Goal: Transaction & Acquisition: Obtain resource

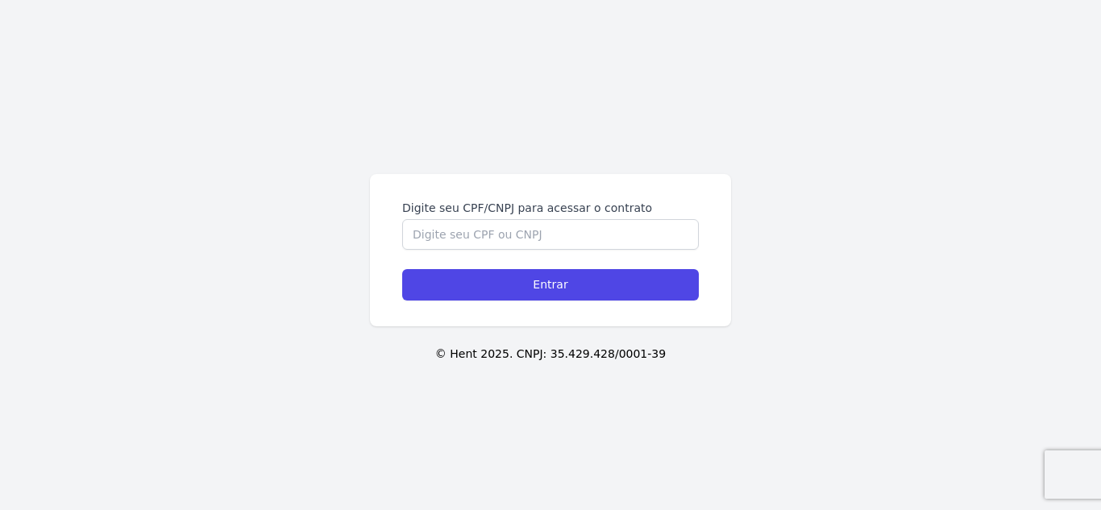
click at [498, 252] on form "Digite seu CPF/CNPJ para acessar o contrato Entrar" at bounding box center [550, 250] width 297 height 101
click at [505, 239] on input "Digite seu CPF/CNPJ para acessar o contrato" at bounding box center [550, 234] width 297 height 31
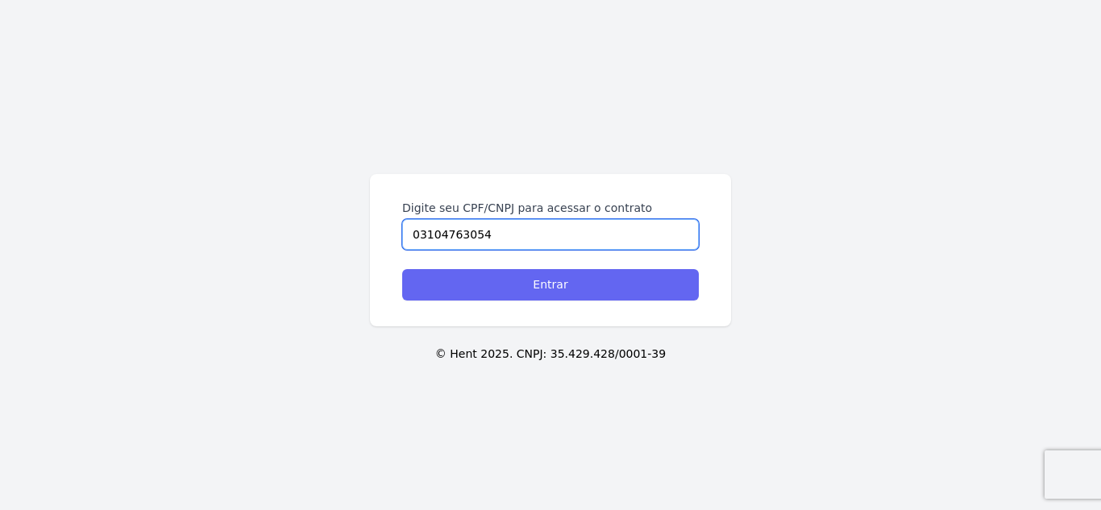
type input "03104763054"
click at [592, 290] on input "Entrar" at bounding box center [550, 284] width 297 height 31
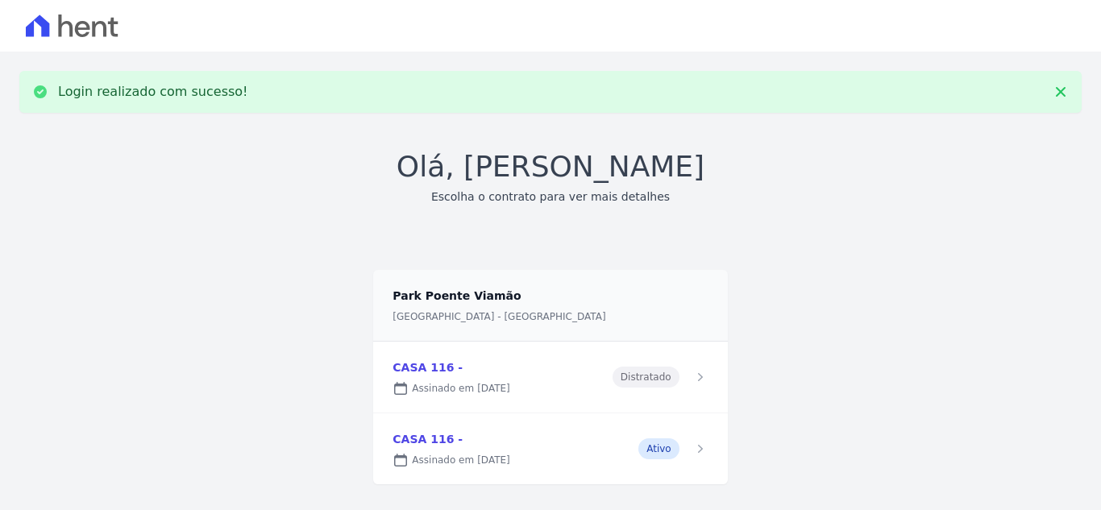
scroll to position [26, 0]
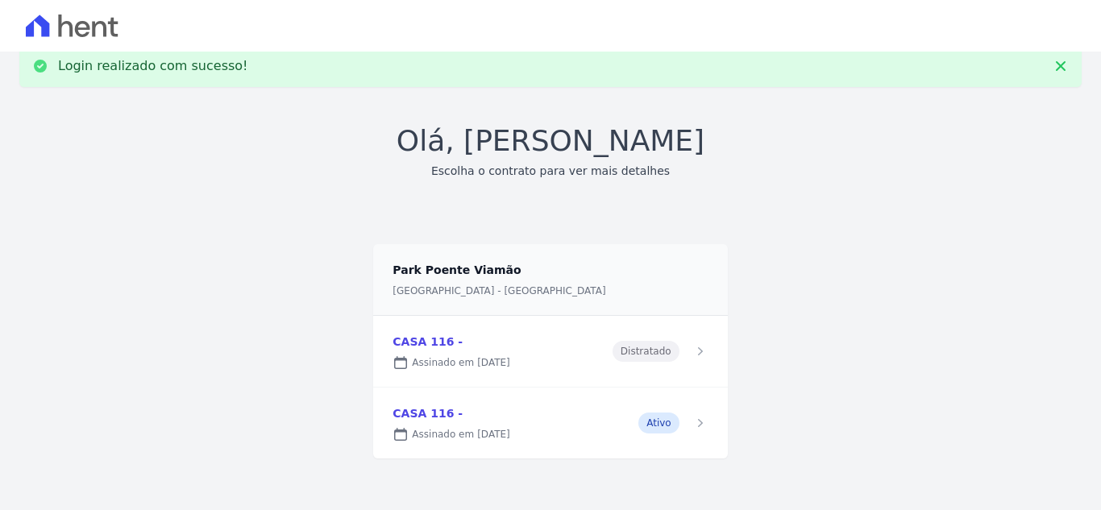
click at [584, 418] on link at bounding box center [550, 423] width 354 height 71
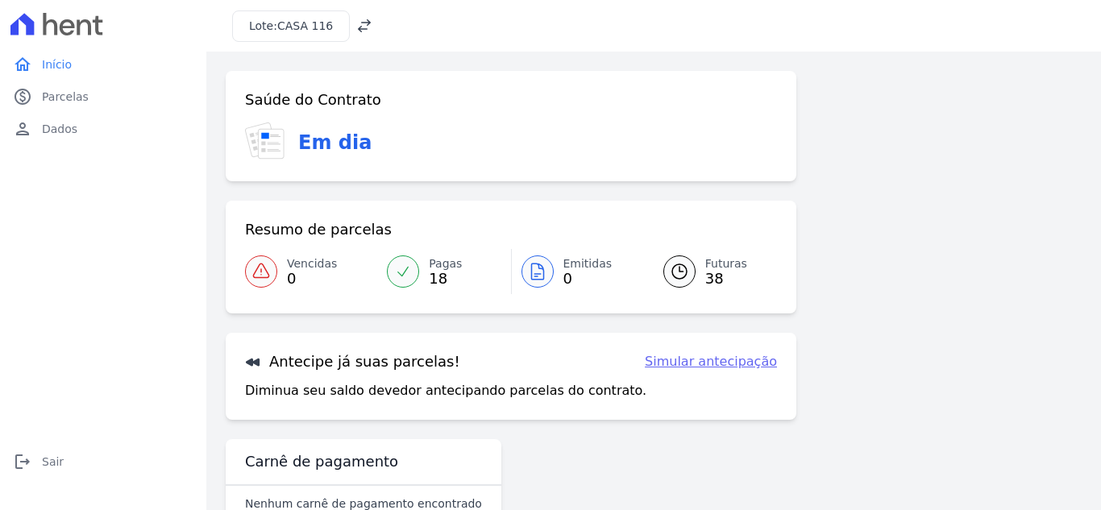
click at [444, 260] on span "Pagas" at bounding box center [445, 264] width 33 height 17
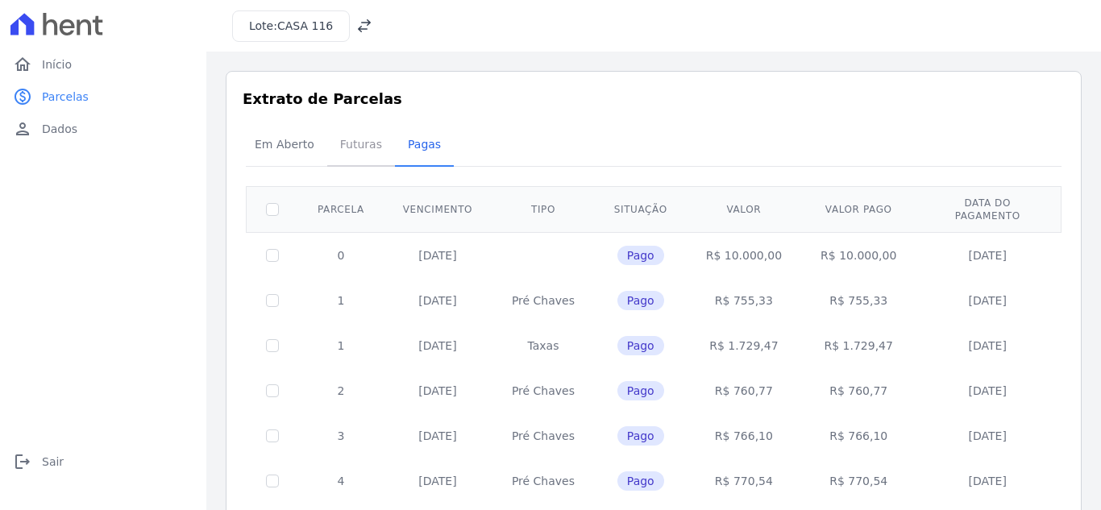
click at [334, 142] on span "Futuras" at bounding box center [360, 144] width 61 height 32
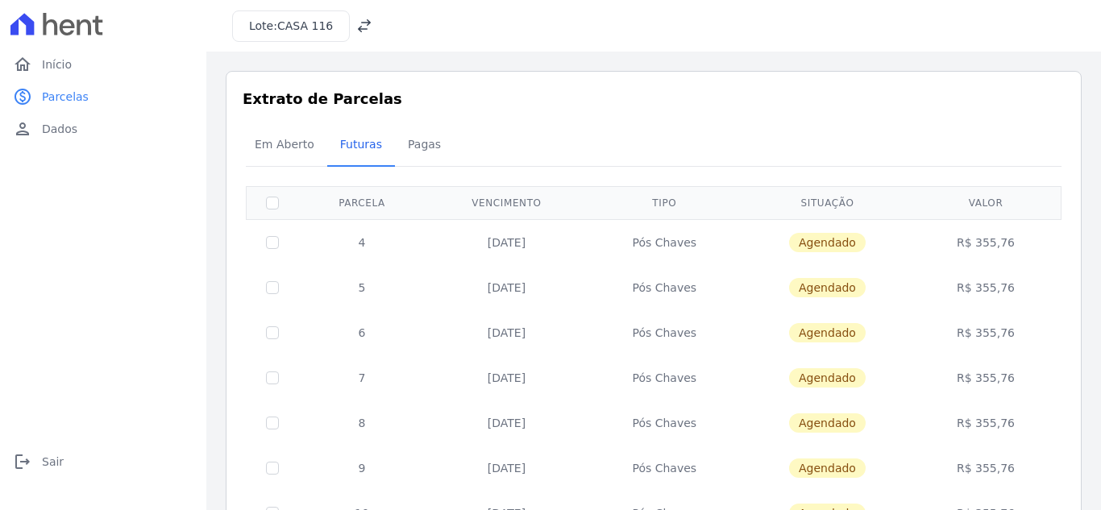
click at [829, 242] on span "Agendado" at bounding box center [827, 242] width 77 height 19
click at [65, 64] on span "Início" at bounding box center [57, 64] width 30 height 16
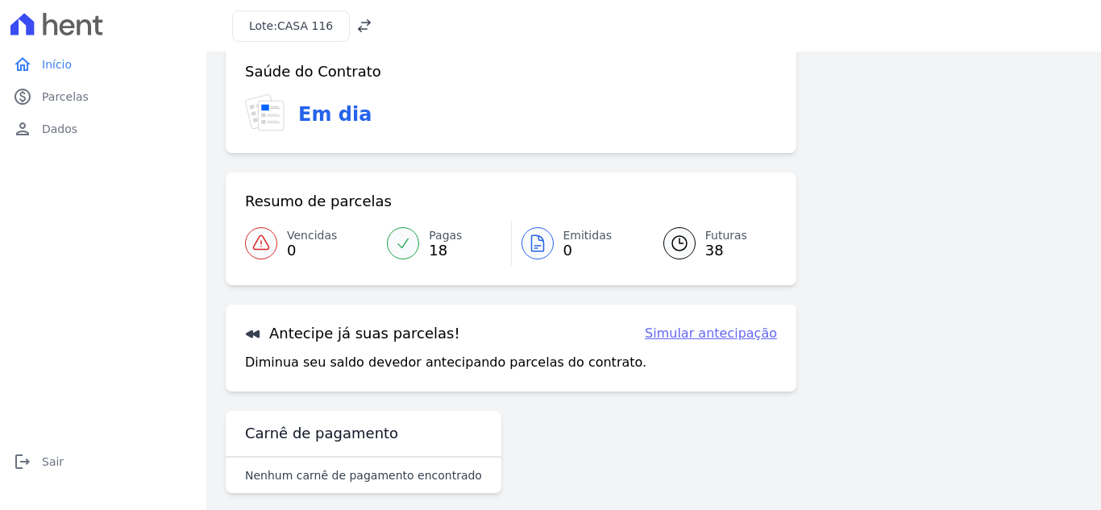
scroll to position [44, 0]
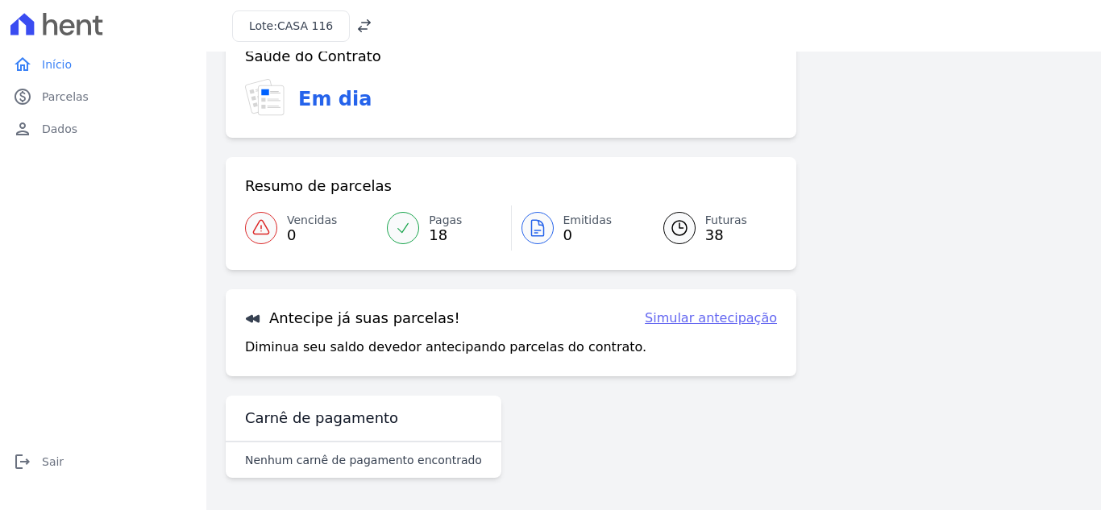
click at [707, 322] on link "Simular antecipação" at bounding box center [711, 318] width 132 height 19
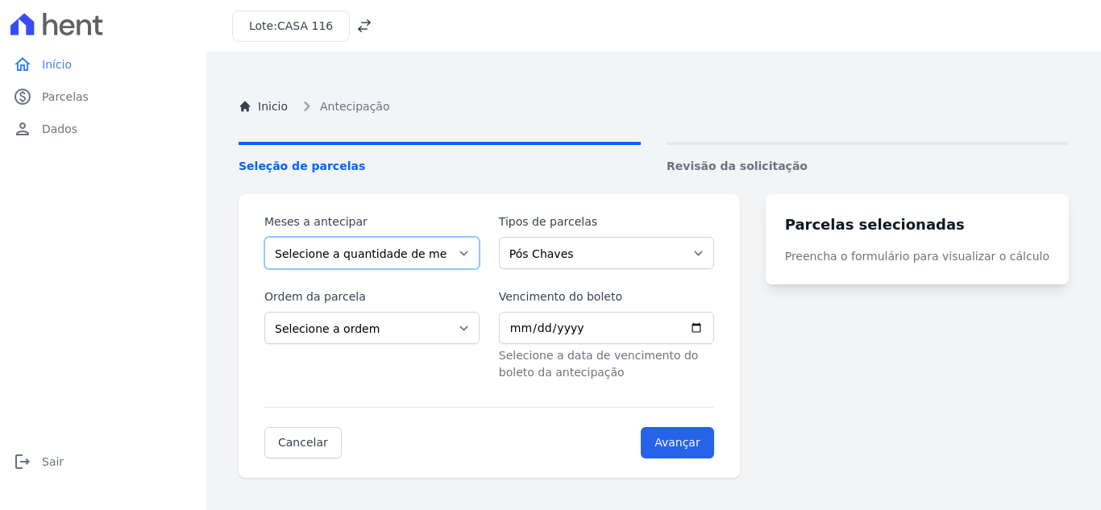
click at [472, 248] on select "Selecione a quantidade de meses a antecipar 1 2 3 4 5 6 7 8 9 10 11 12 13 14 15…" at bounding box center [371, 253] width 215 height 32
select select "1"
click at [264, 237] on select "Selecione a quantidade de meses a antecipar 1 2 3 4 5 6 7 8 9 10 11 12 13 14 15…" at bounding box center [371, 253] width 215 height 32
click at [477, 326] on select "Selecione a ordem Últimas parcelas Primeiras parcelas" at bounding box center [371, 328] width 215 height 32
select select "beginning"
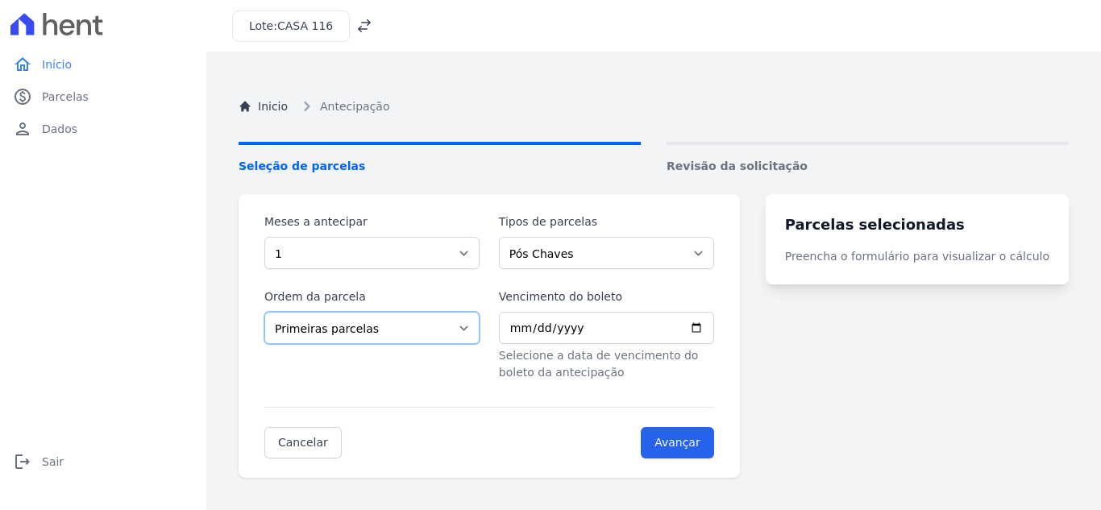
click at [264, 312] on select "Selecione a ordem Últimas parcelas Primeiras parcelas" at bounding box center [371, 328] width 215 height 32
click at [588, 330] on input "Vencimento do boleto" at bounding box center [606, 328] width 215 height 32
click at [714, 329] on input "Vencimento do boleto" at bounding box center [606, 328] width 215 height 32
click at [497, 351] on div "Ordem da parcela Selecione a ordem Últimas parcelas Primeiras parcelas Vencimen…" at bounding box center [489, 335] width 450 height 93
click at [532, 330] on input "Vencimento do boleto" at bounding box center [606, 328] width 215 height 32
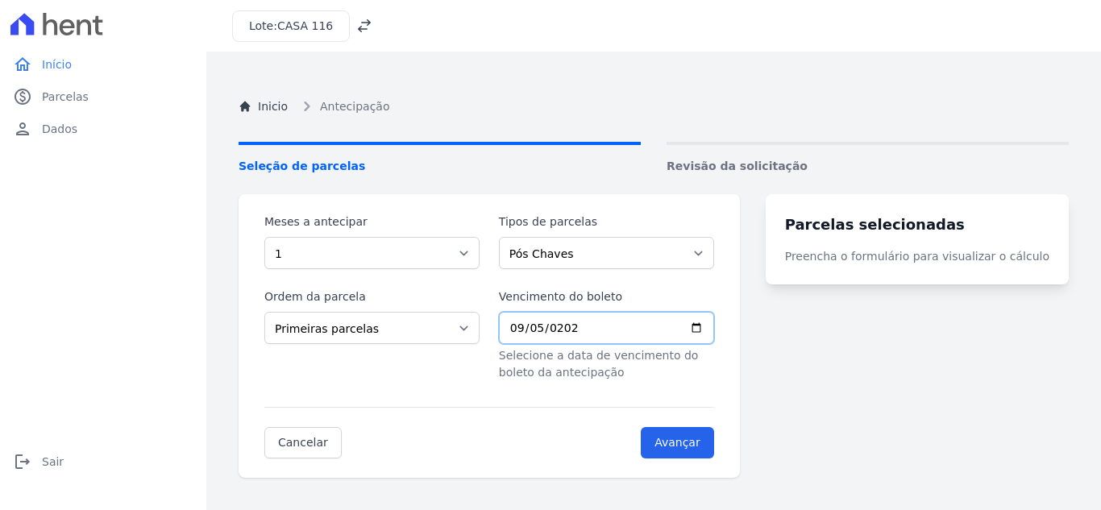
type input "2025-09-05"
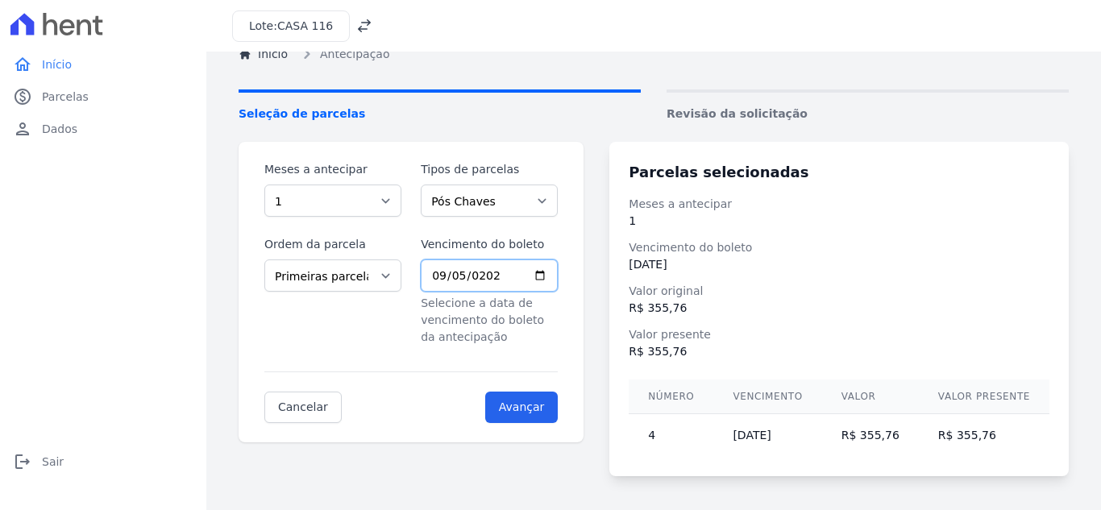
scroll to position [81, 0]
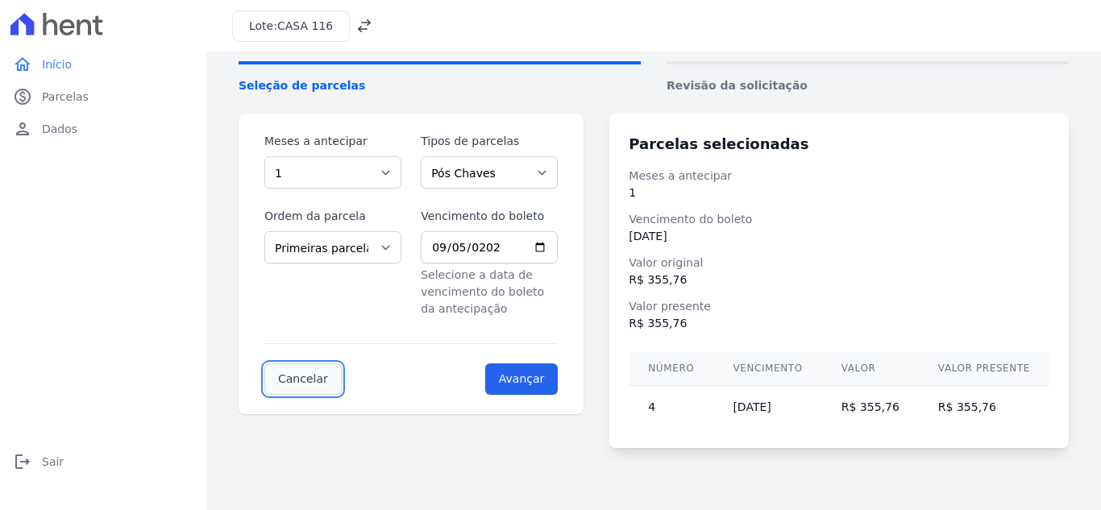
click at [305, 376] on link "Cancelar" at bounding box center [302, 379] width 77 height 31
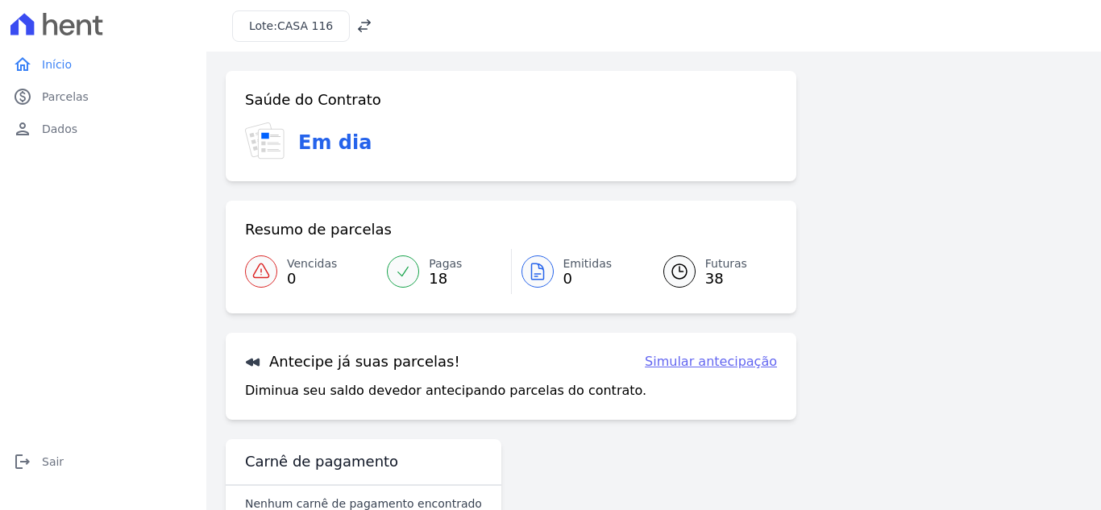
click at [683, 272] on icon at bounding box center [679, 271] width 19 height 19
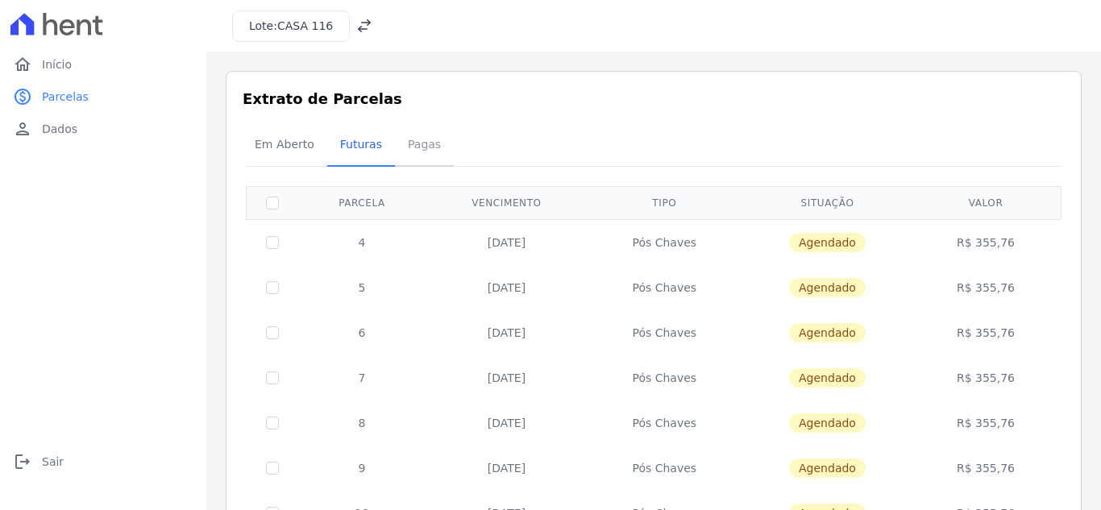
click at [417, 143] on span "Pagas" at bounding box center [424, 144] width 52 height 32
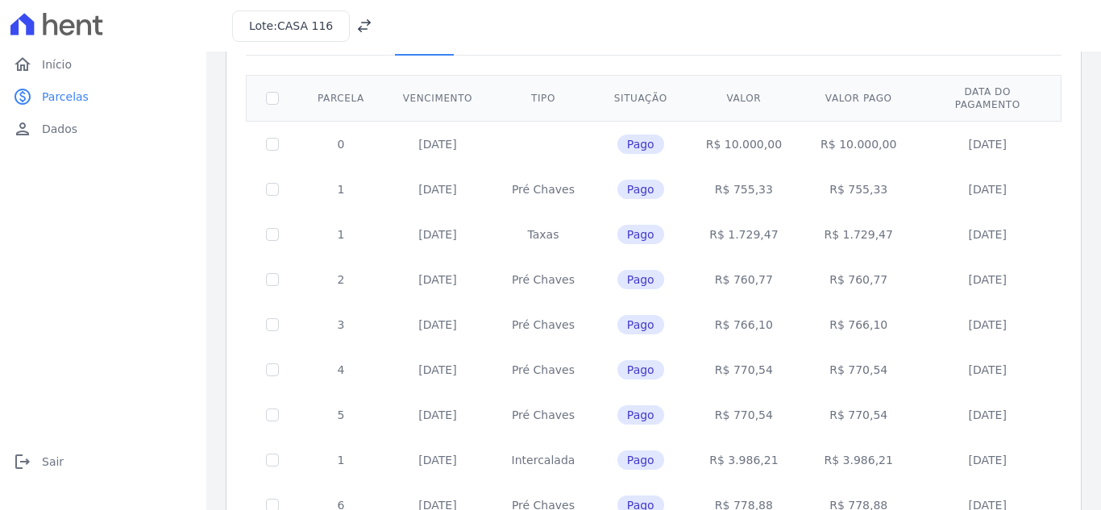
scroll to position [31, 0]
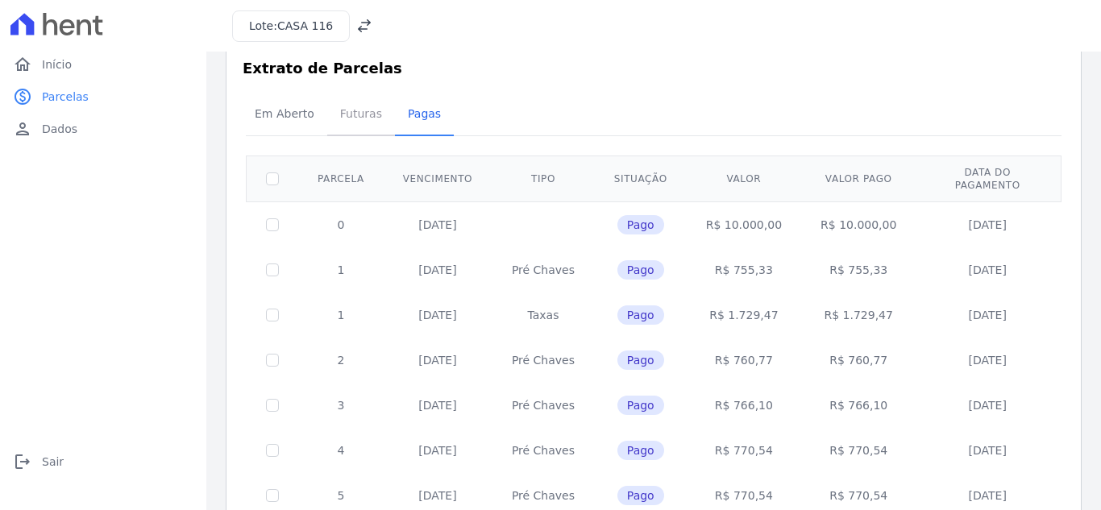
click at [354, 111] on span "Futuras" at bounding box center [360, 114] width 61 height 32
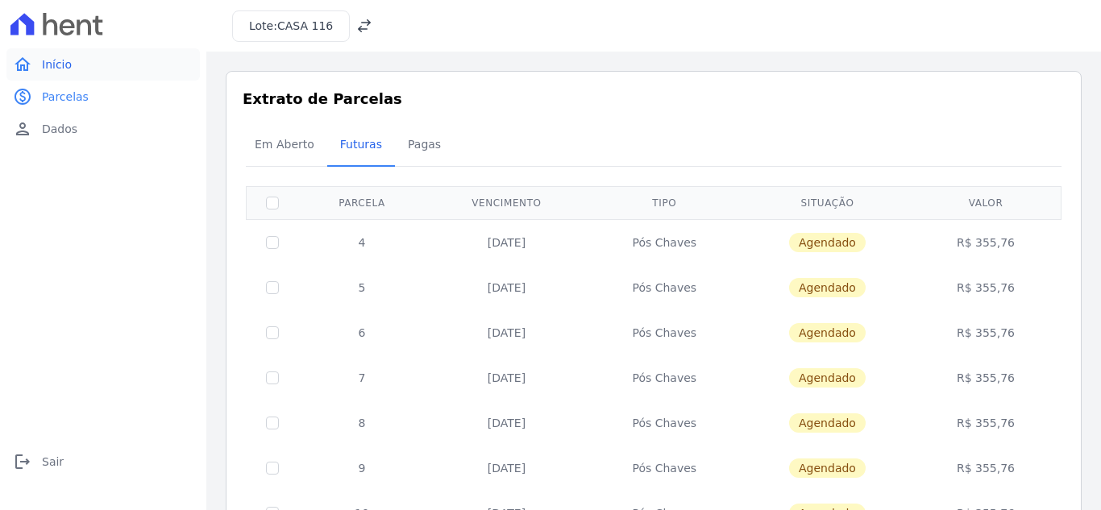
click at [82, 63] on link "home Início" at bounding box center [102, 64] width 193 height 32
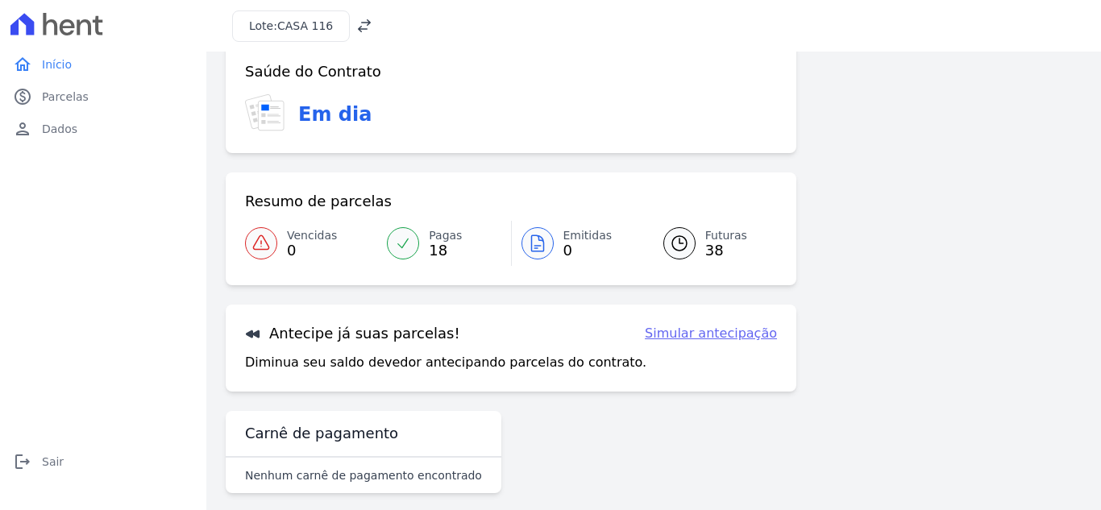
scroll to position [44, 0]
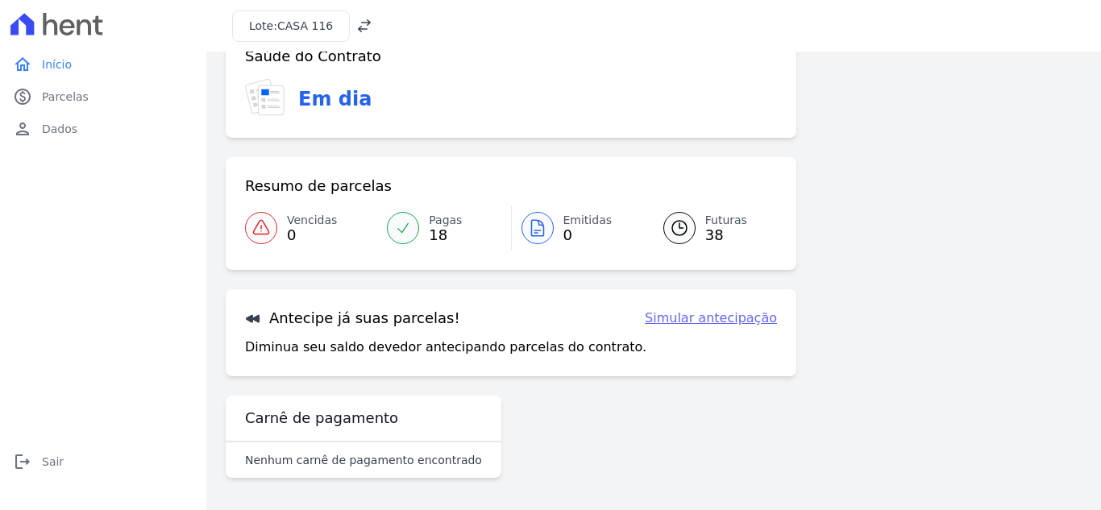
click at [711, 321] on link "Simular antecipação" at bounding box center [711, 318] width 132 height 19
select select "1"
select select "beginning"
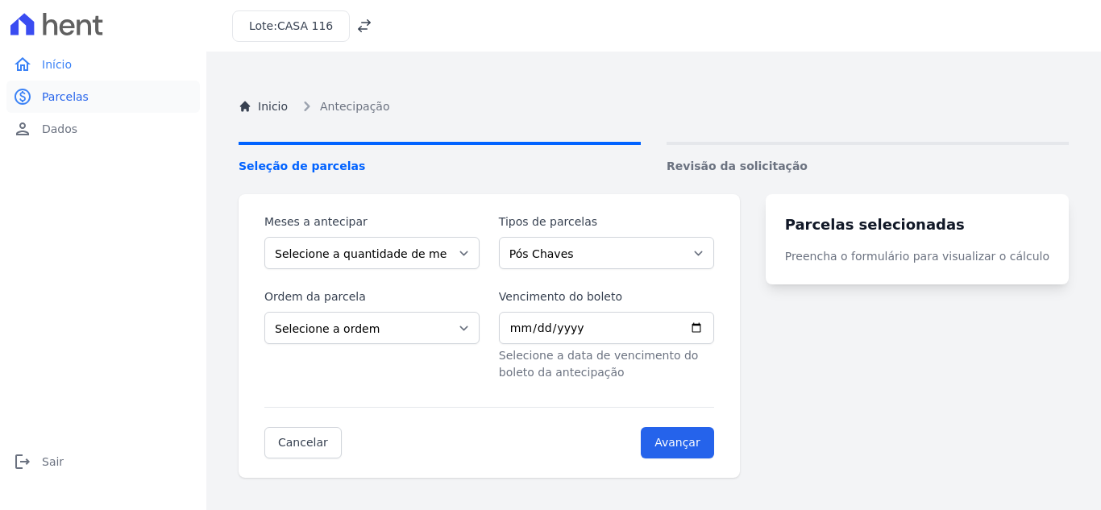
click at [68, 98] on span "Parcelas" at bounding box center [65, 97] width 47 height 16
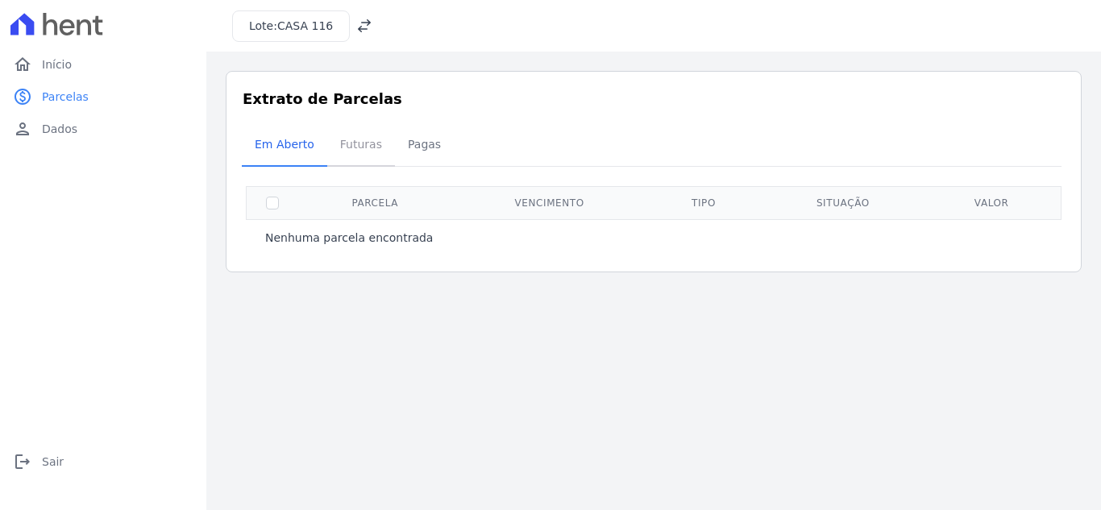
click at [348, 145] on span "Futuras" at bounding box center [360, 144] width 61 height 32
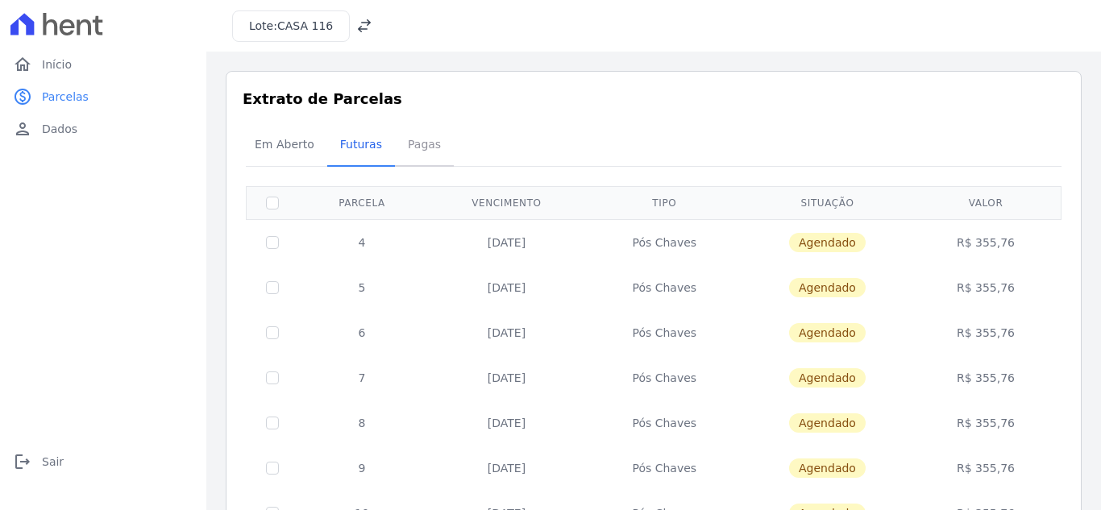
click at [413, 156] on span "Pagas" at bounding box center [424, 144] width 52 height 32
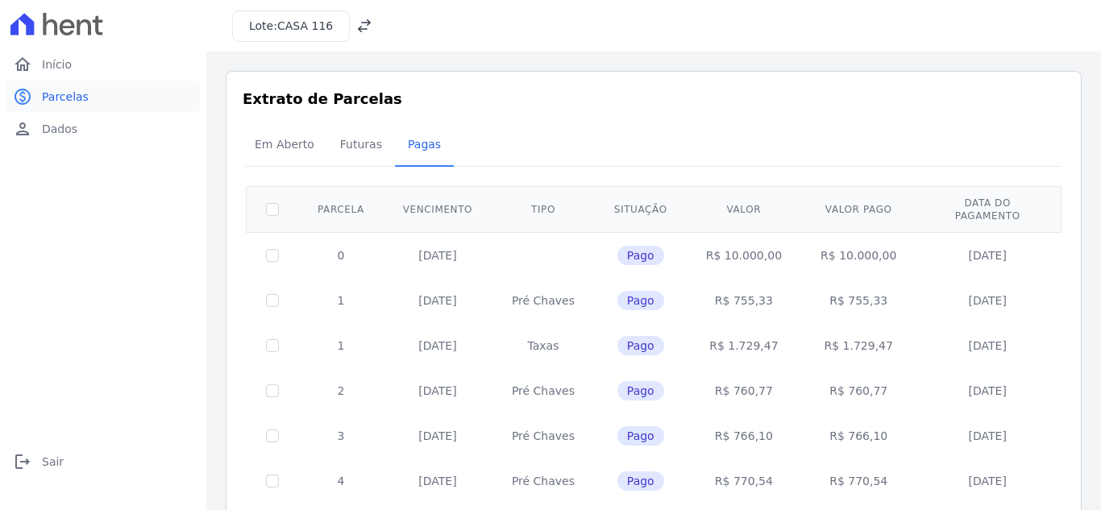
click at [69, 89] on span "Parcelas" at bounding box center [65, 97] width 47 height 16
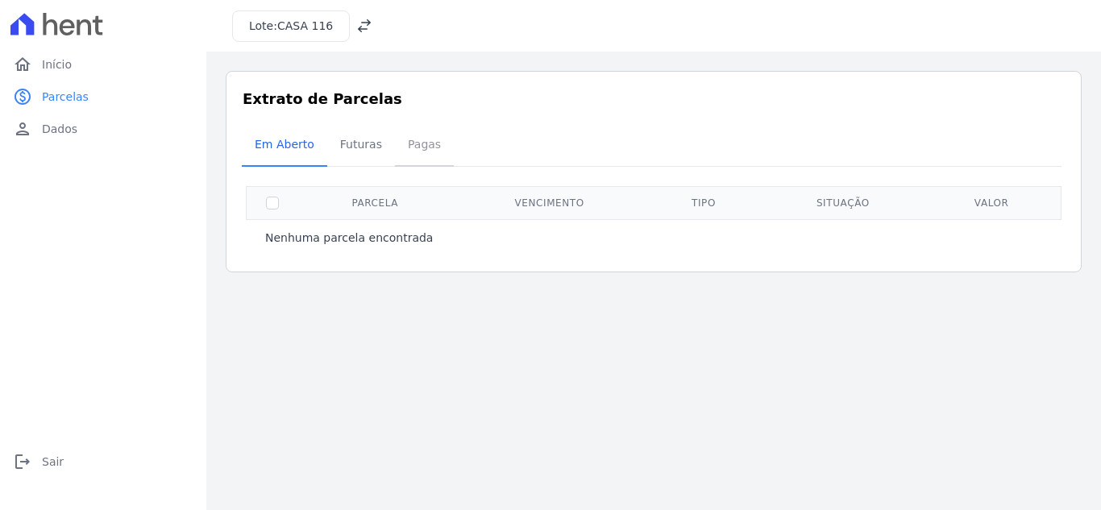
click at [407, 140] on span "Pagas" at bounding box center [424, 144] width 52 height 32
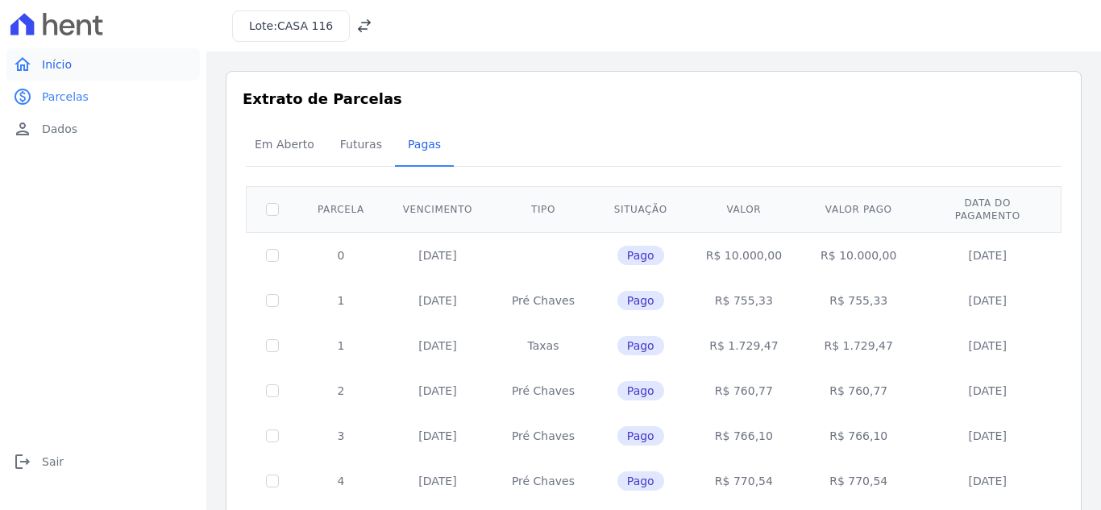
click at [56, 60] on span "Início" at bounding box center [57, 64] width 30 height 16
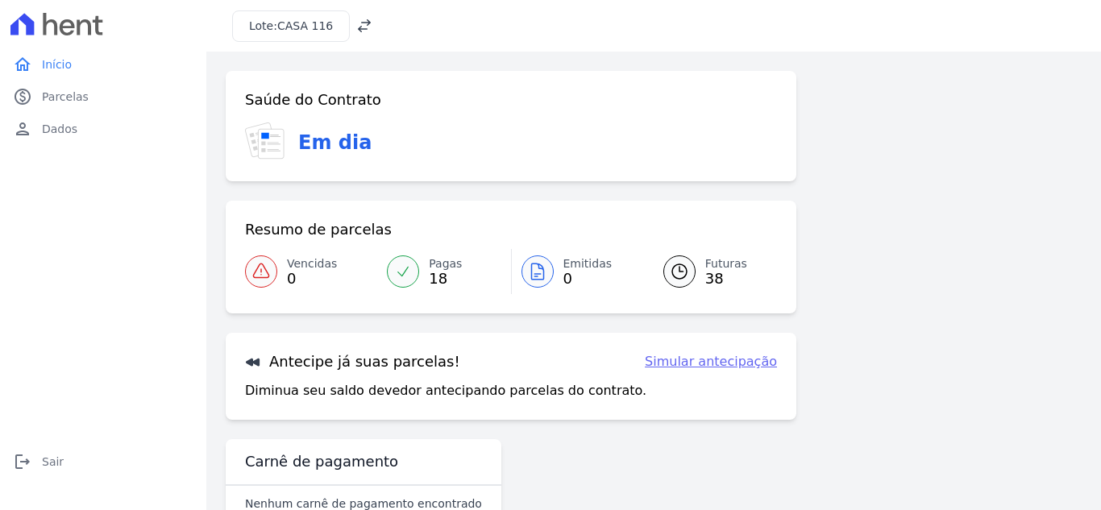
click at [725, 353] on link "Simular antecipação" at bounding box center [711, 361] width 132 height 19
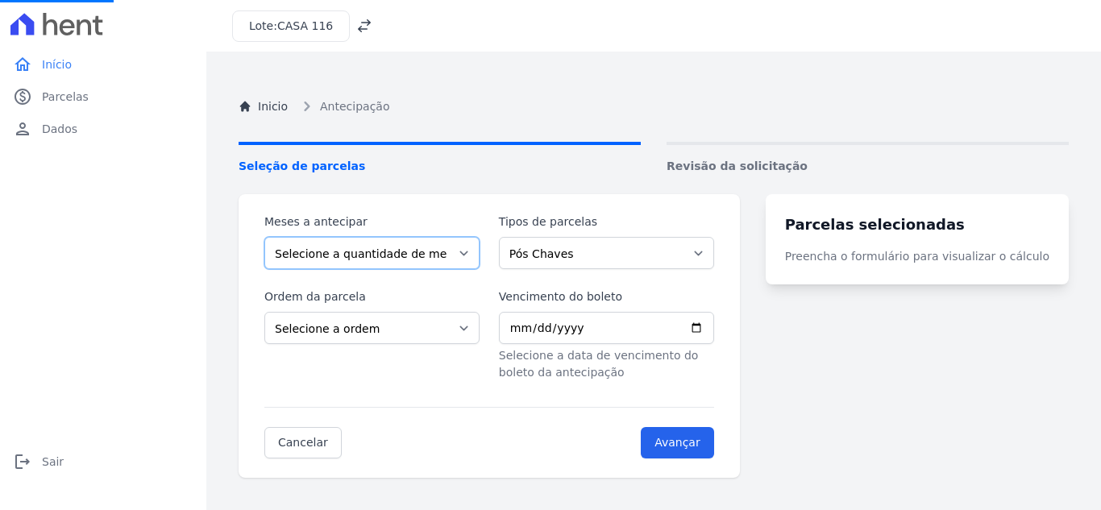
click at [433, 250] on select "Selecione a quantidade de meses a antecipar 1 2 3 4 5 6 7 8 9 10 11 12 13 14 15…" at bounding box center [371, 253] width 215 height 32
select select "1"
click at [264, 237] on select "Selecione a quantidade de meses a antecipar 1 2 3 4 5 6 7 8 9 10 11 12 13 14 15…" at bounding box center [371, 253] width 215 height 32
click at [351, 330] on select "Selecione a ordem Últimas parcelas Primeiras parcelas" at bounding box center [371, 328] width 215 height 32
select select "ending"
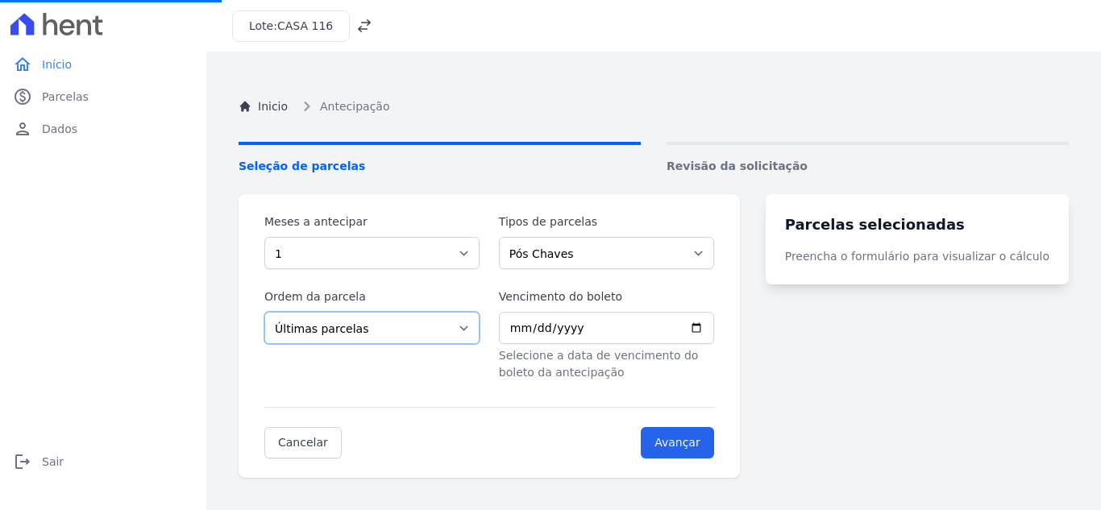
click at [264, 312] on select "Selecione a ordem Últimas parcelas Primeiras parcelas" at bounding box center [371, 328] width 215 height 32
click at [530, 328] on input "Vencimento do boleto" at bounding box center [606, 328] width 215 height 32
type input "2025-09-05"
click at [708, 437] on input "Avançar" at bounding box center [677, 442] width 73 height 31
click at [437, 337] on select "Selecione a ordem Últimas parcelas Primeiras parcelas" at bounding box center [371, 328] width 215 height 32
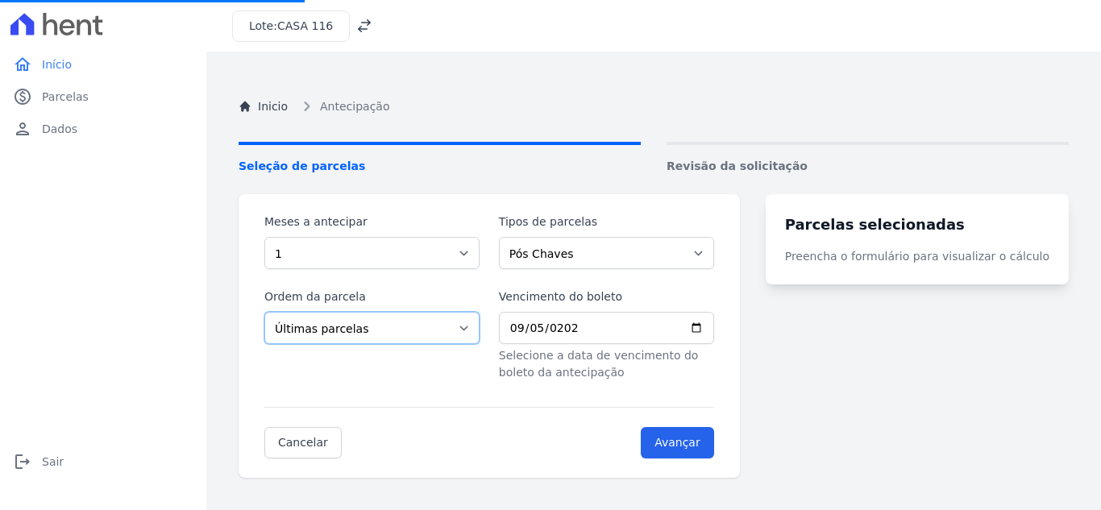
select select "beginning"
click at [264, 312] on select "Selecione a ordem Últimas parcelas Primeiras parcelas" at bounding box center [371, 328] width 215 height 32
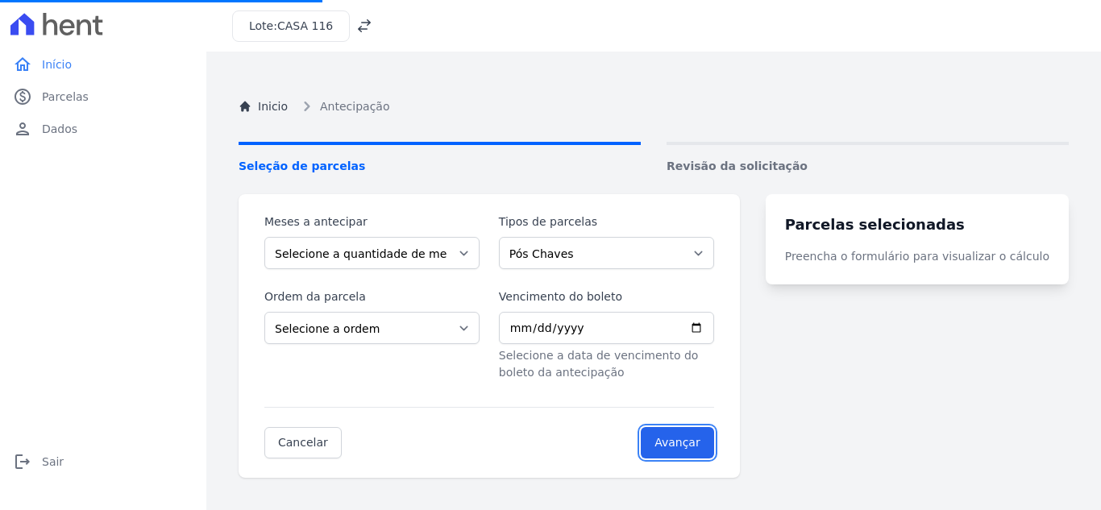
click at [701, 436] on input "Avançar" at bounding box center [677, 442] width 73 height 31
click at [451, 255] on select "Selecione a quantidade de meses a antecipar 1 2 3 4 5 6 7 8 9 10 11 12 13 14 15…" at bounding box center [371, 253] width 215 height 32
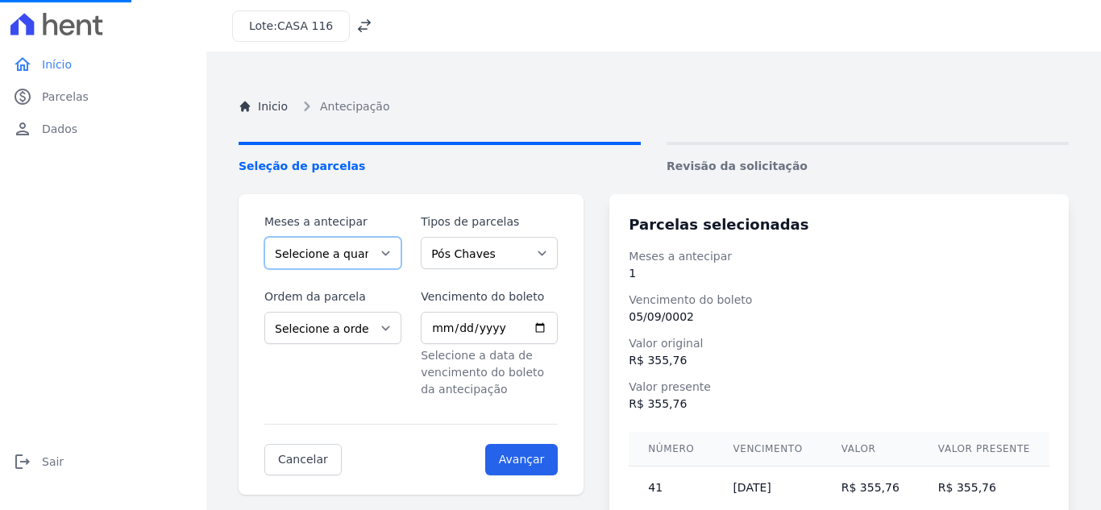
select select "1"
click at [264, 237] on select "Selecione a quantidade de meses a antecipar 1 2 3 4 5 6 7 8 9 10 11 12 13 14 15…" at bounding box center [332, 253] width 137 height 32
click at [505, 252] on select "Pós Chaves" at bounding box center [489, 253] width 137 height 32
click at [426, 237] on select "Pós Chaves" at bounding box center [489, 253] width 137 height 32
click at [357, 327] on select "Selecione a ordem Últimas parcelas Primeiras parcelas" at bounding box center [332, 328] width 137 height 32
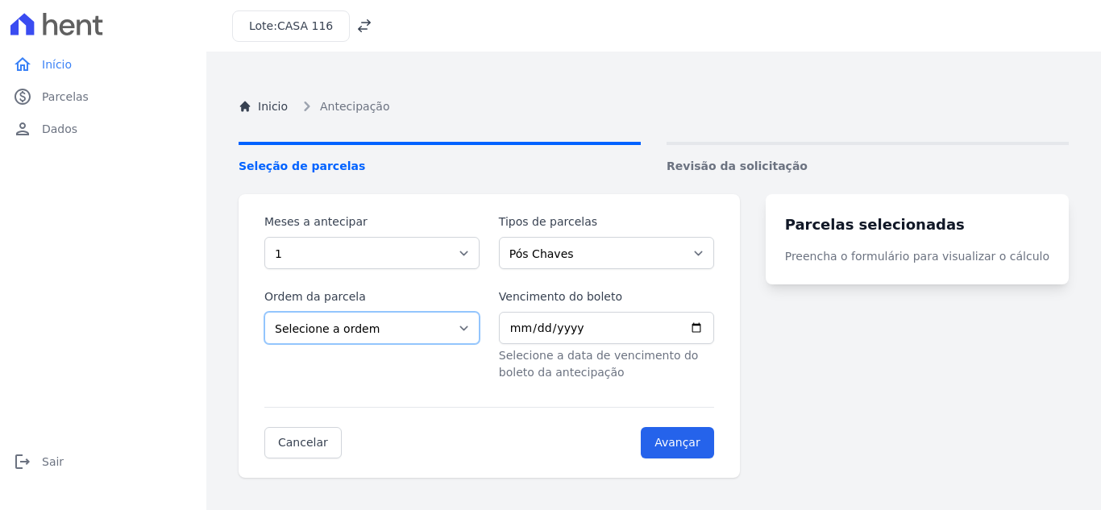
select select "beginning"
click at [264, 312] on select "Selecione a ordem Últimas parcelas Primeiras parcelas" at bounding box center [371, 328] width 215 height 32
click at [533, 326] on input "Vencimento do boleto" at bounding box center [606, 328] width 215 height 32
type input "2025-09-05"
click at [684, 449] on input "Avançar" at bounding box center [677, 442] width 73 height 31
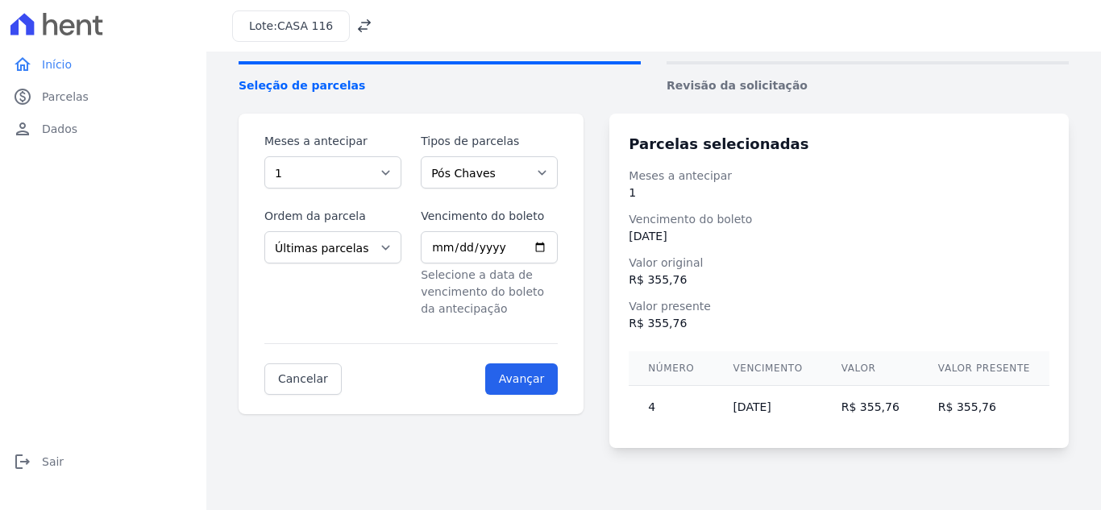
scroll to position [3, 0]
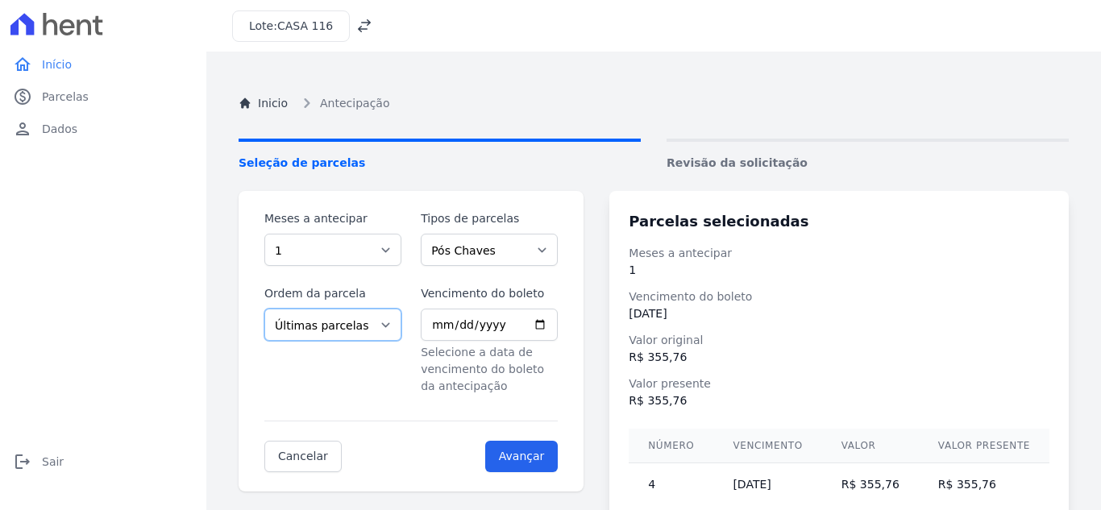
click at [372, 321] on select "Últimas parcelas Primeiras parcelas" at bounding box center [332, 325] width 137 height 32
select select "beginning"
click at [264, 309] on select "Últimas parcelas Primeiras parcelas" at bounding box center [332, 325] width 137 height 32
click at [556, 323] on input "2025-09-05" at bounding box center [489, 325] width 137 height 32
type input "2025-09-04"
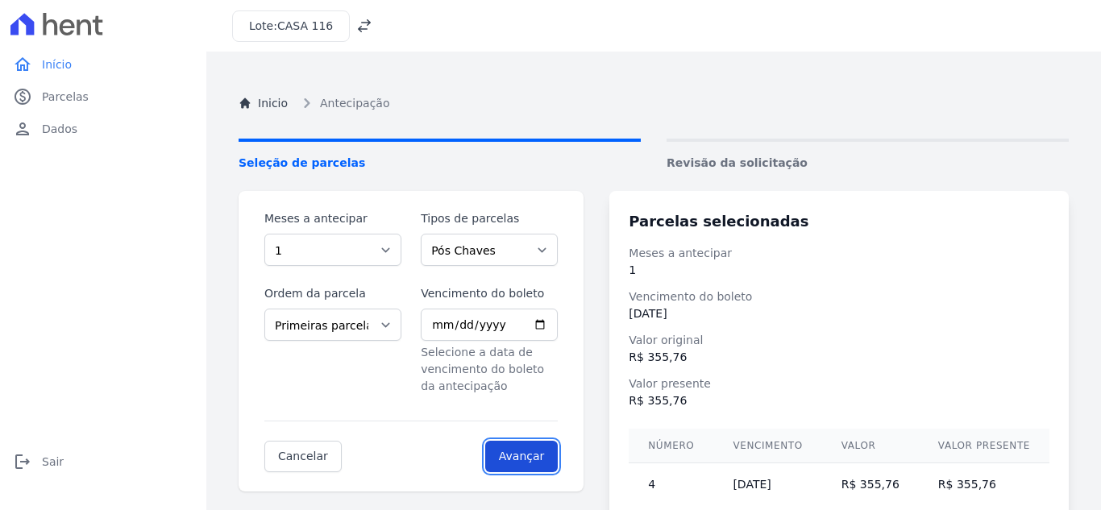
click at [526, 454] on input "Avançar" at bounding box center [521, 456] width 73 height 31
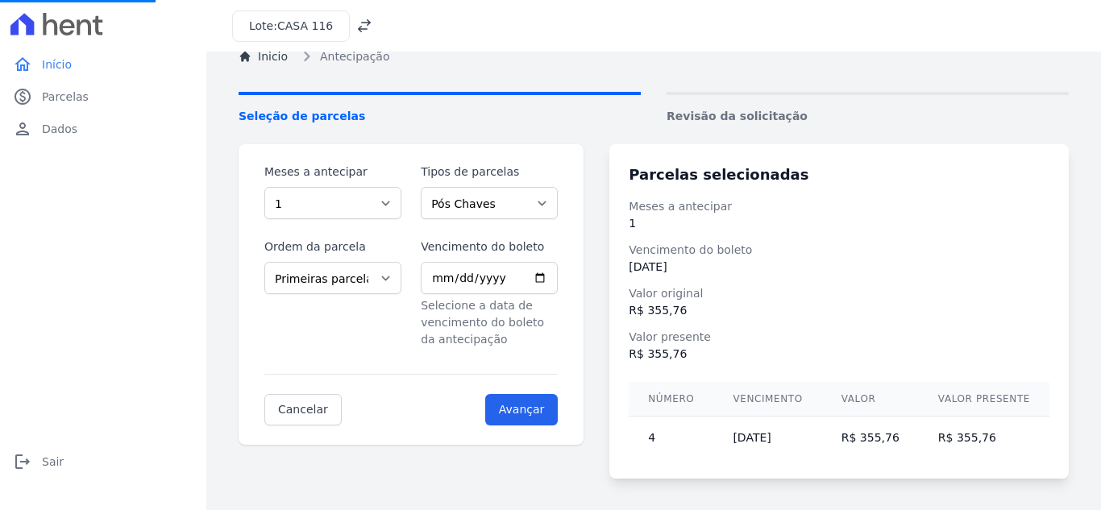
scroll to position [90, 0]
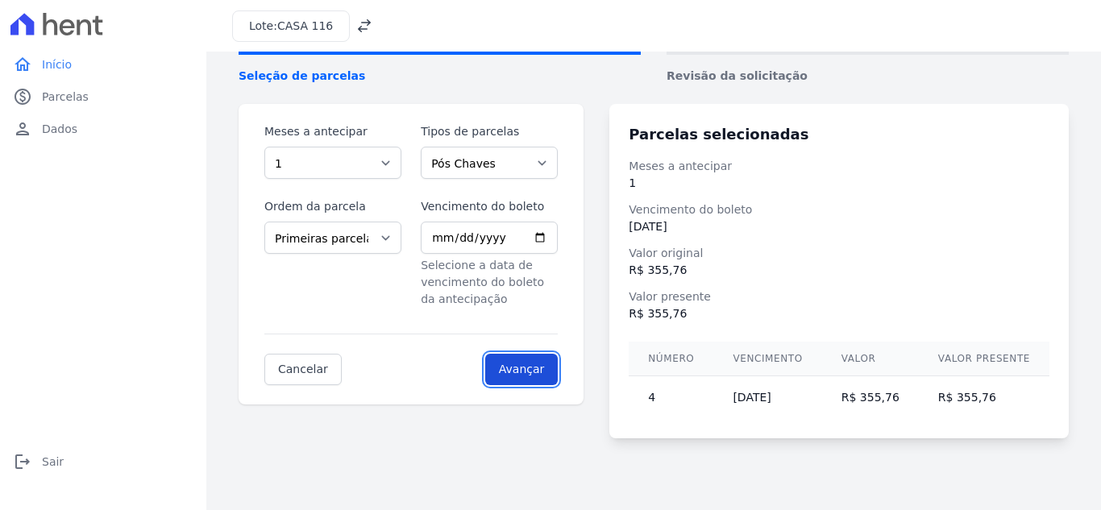
click at [553, 368] on input "Avançar" at bounding box center [521, 369] width 73 height 31
click at [962, 398] on td "R$ 355,76" at bounding box center [984, 398] width 131 height 44
click at [859, 403] on td "R$ 355,76" at bounding box center [870, 398] width 97 height 44
click at [783, 394] on td "[DATE]" at bounding box center [767, 398] width 108 height 44
click at [661, 393] on td "4" at bounding box center [671, 398] width 85 height 44
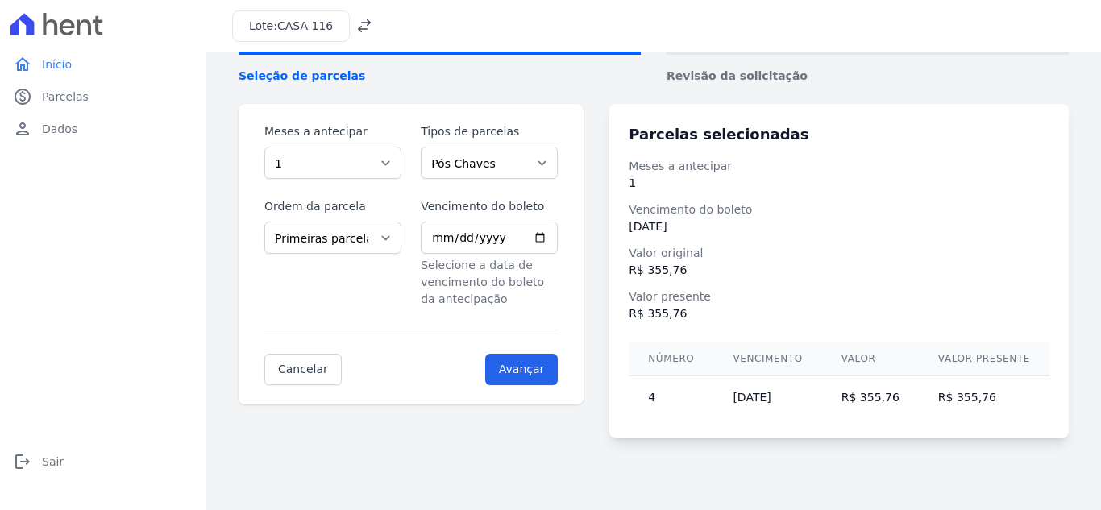
click at [683, 231] on dd "04/09/2025" at bounding box center [839, 226] width 421 height 17
click at [666, 270] on dd "R$ 355,76" at bounding box center [839, 270] width 421 height 17
click at [721, 143] on h3 "Parcelas selecionadas" at bounding box center [839, 134] width 421 height 22
click at [738, 73] on span "Revisão da solicitação" at bounding box center [868, 76] width 402 height 17
click at [295, 78] on span "Seleção de parcelas" at bounding box center [440, 76] width 402 height 17
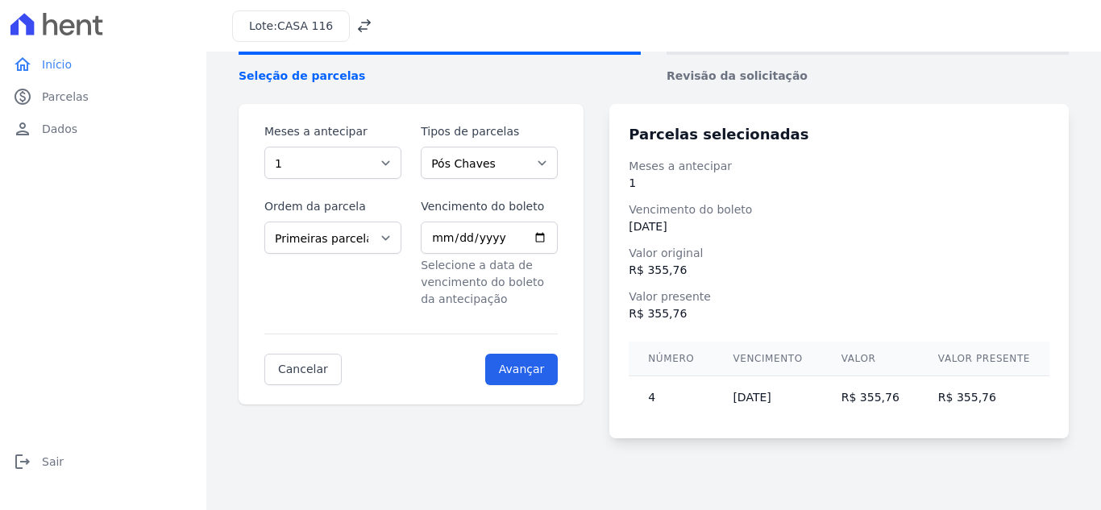
click at [756, 76] on span "Revisão da solicitação" at bounding box center [868, 76] width 402 height 17
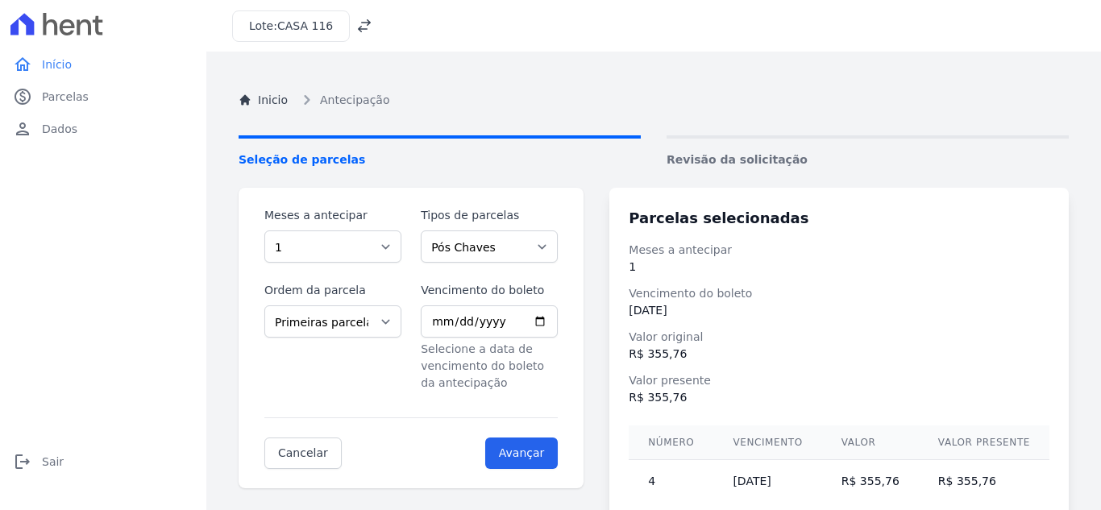
scroll to position [0, 0]
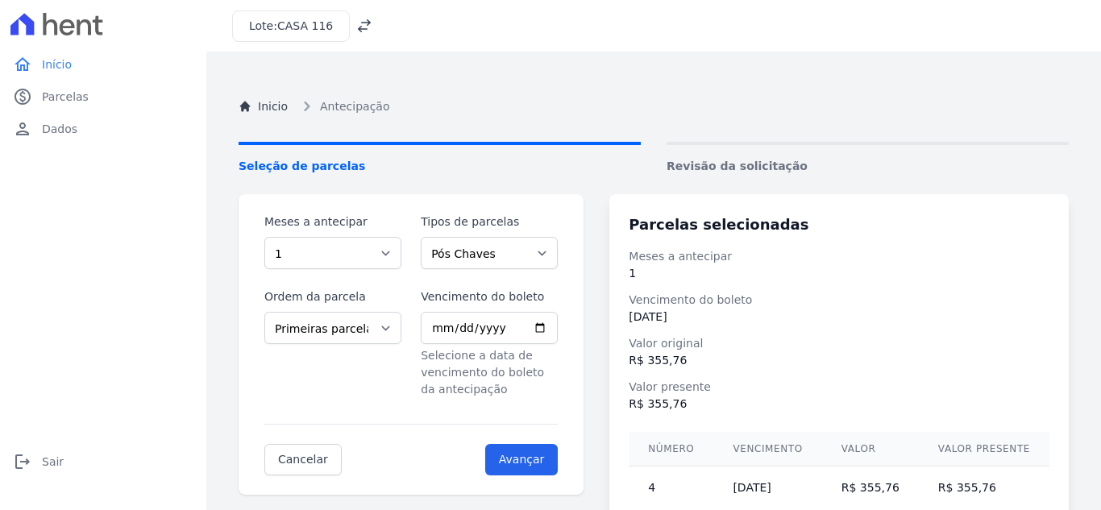
click at [754, 140] on div "Inicio Antecipação Seleção de parcelas Revisão da solicitação Meses a antecipar…" at bounding box center [654, 326] width 856 height 510
click at [817, 160] on span "Revisão da solicitação" at bounding box center [868, 166] width 402 height 17
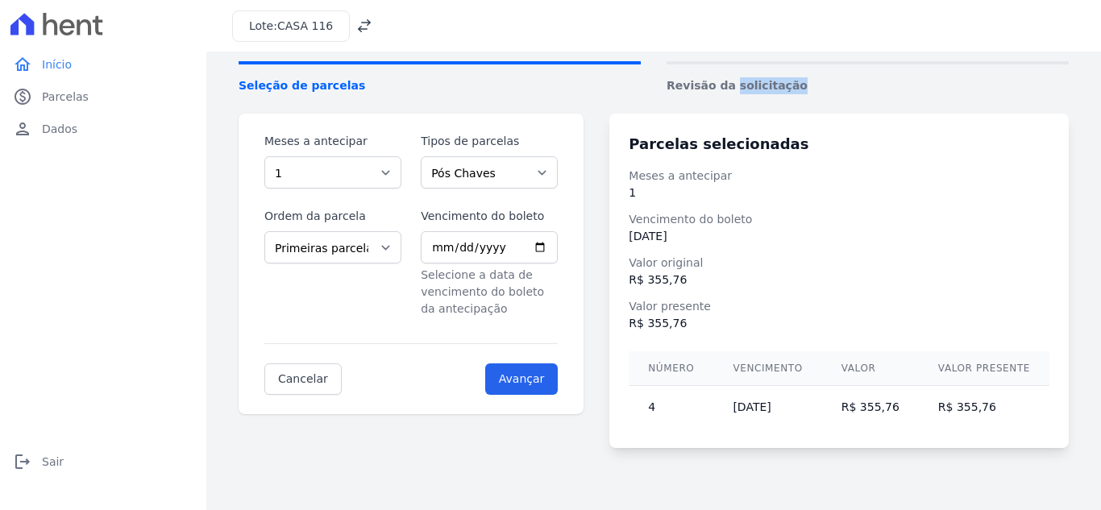
click at [870, 81] on span "Revisão da solicitação" at bounding box center [868, 85] width 402 height 17
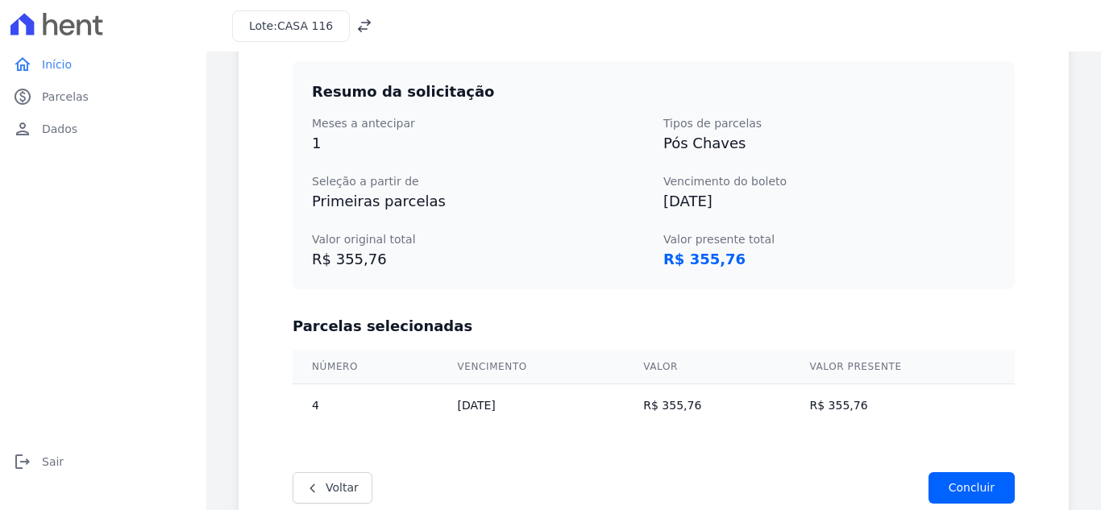
scroll to position [306, 0]
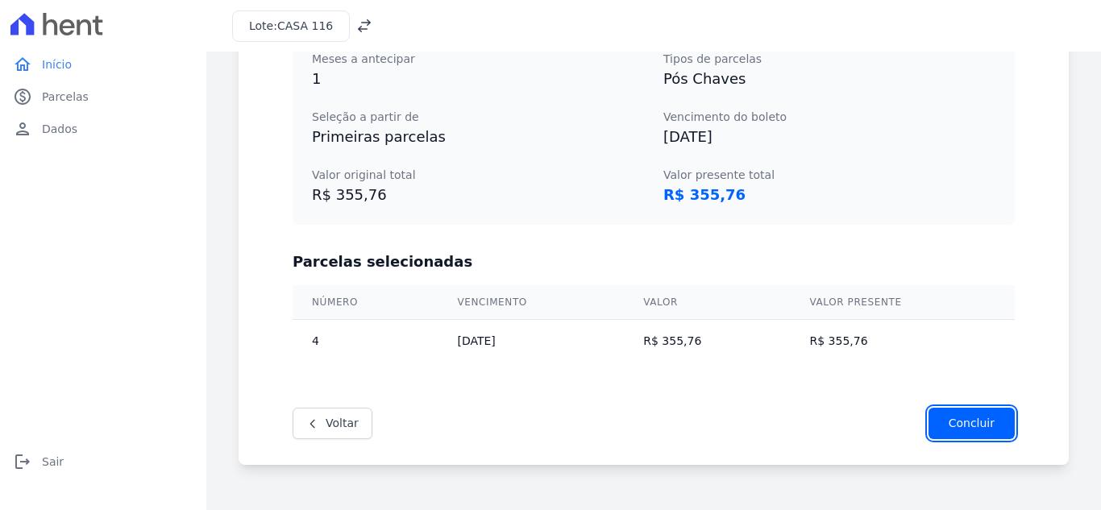
click at [998, 426] on input "Concluir" at bounding box center [972, 423] width 86 height 31
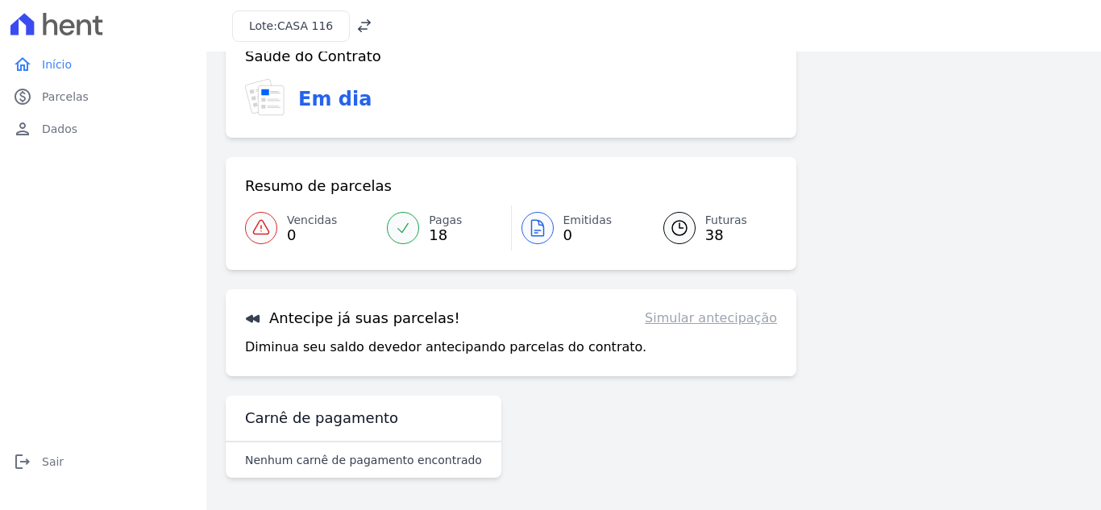
scroll to position [44, 0]
click at [539, 227] on icon at bounding box center [537, 228] width 12 height 16
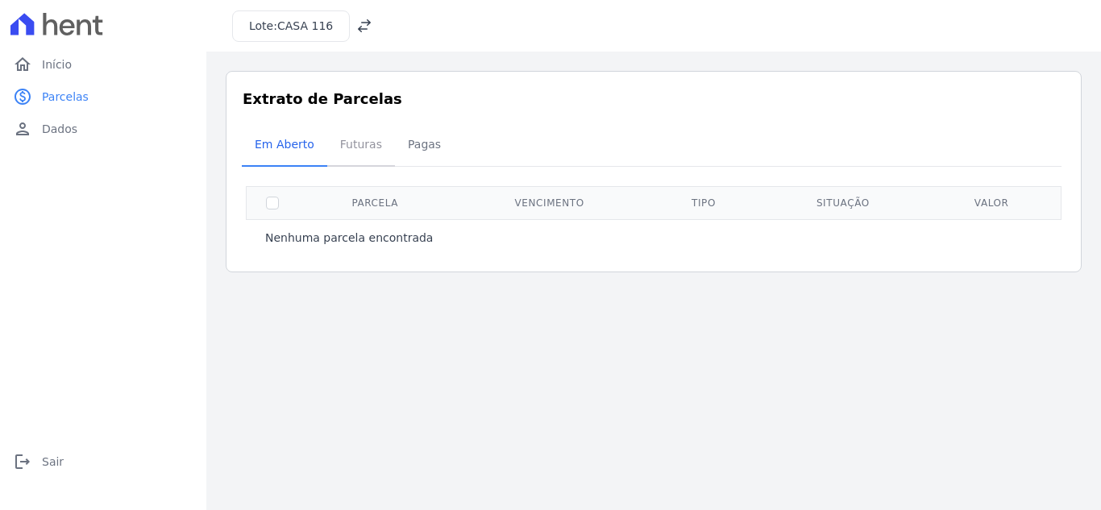
click at [372, 147] on span "Futuras" at bounding box center [360, 144] width 61 height 32
click at [353, 147] on span "Futuras" at bounding box center [360, 144] width 61 height 32
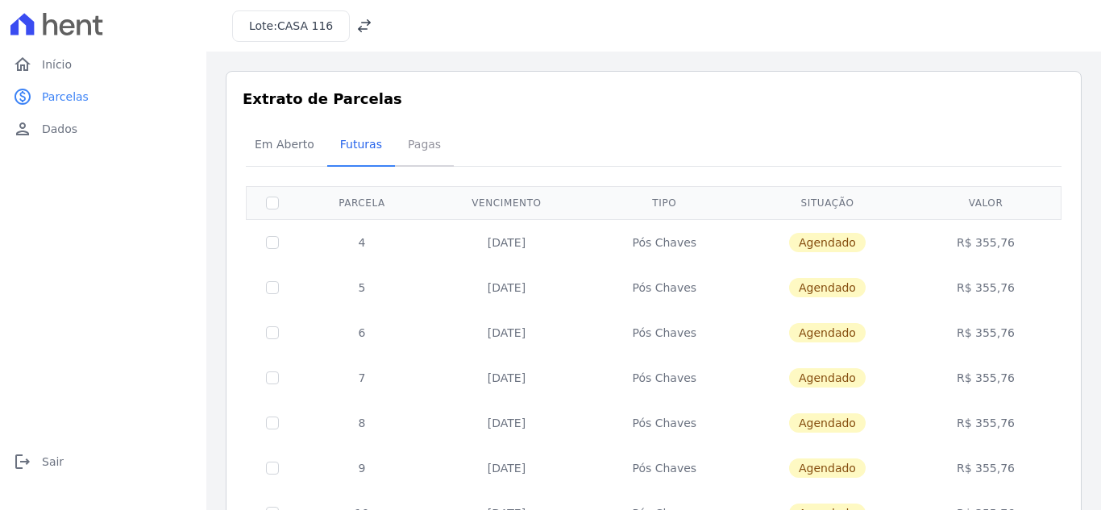
click at [415, 143] on span "Pagas" at bounding box center [424, 144] width 52 height 32
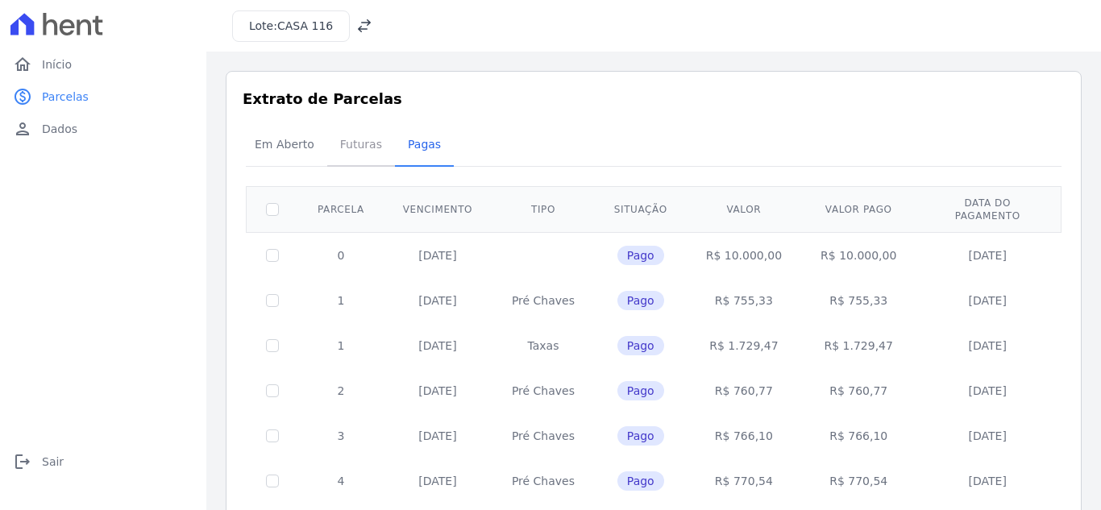
click at [364, 143] on span "Futuras" at bounding box center [360, 144] width 61 height 32
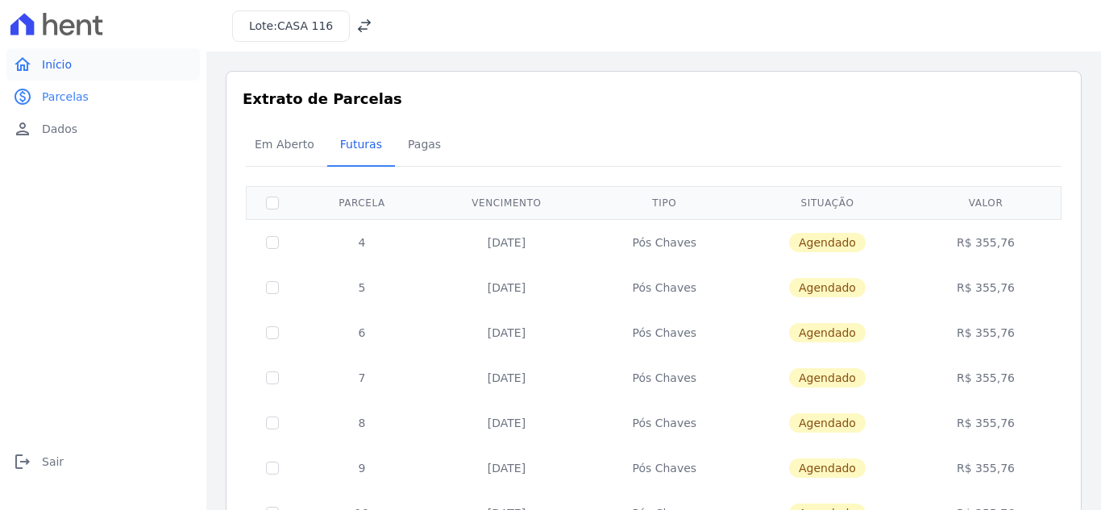
click at [77, 70] on link "home Início" at bounding box center [102, 64] width 193 height 32
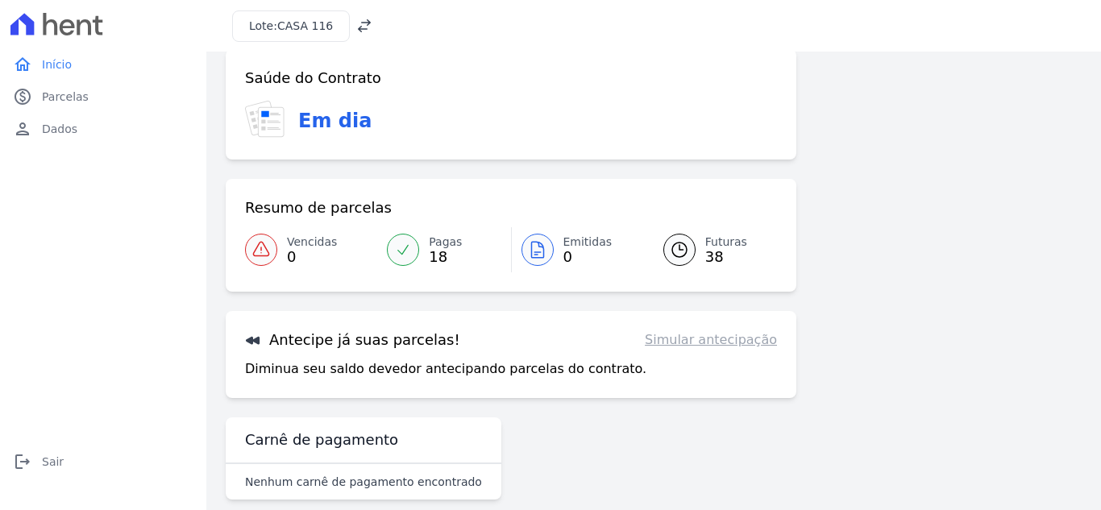
scroll to position [44, 0]
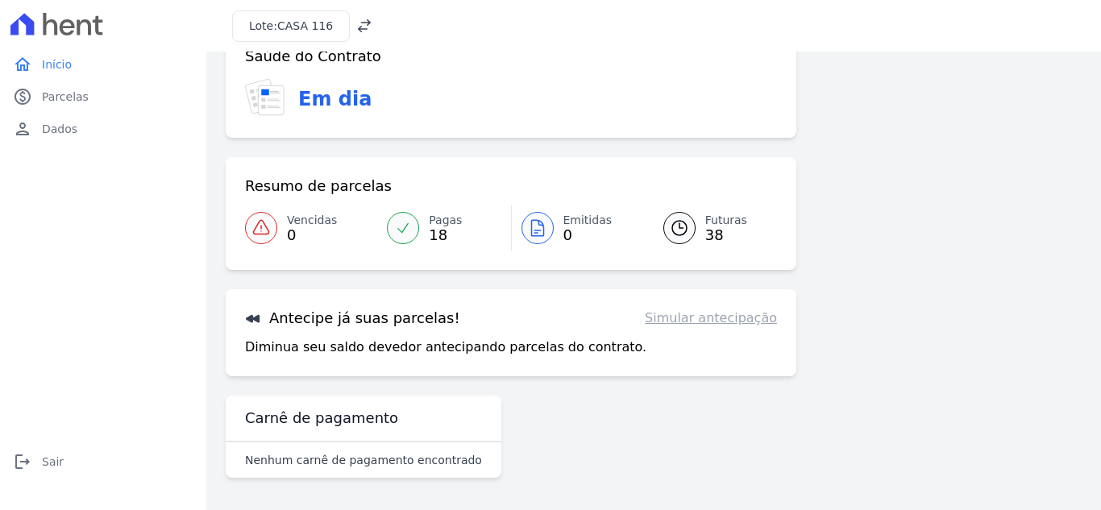
click at [324, 458] on p "Nenhum carnê de pagamento encontrado" at bounding box center [363, 460] width 237 height 16
click at [350, 315] on h3 "Antecipe já suas parcelas!" at bounding box center [352, 318] width 215 height 19
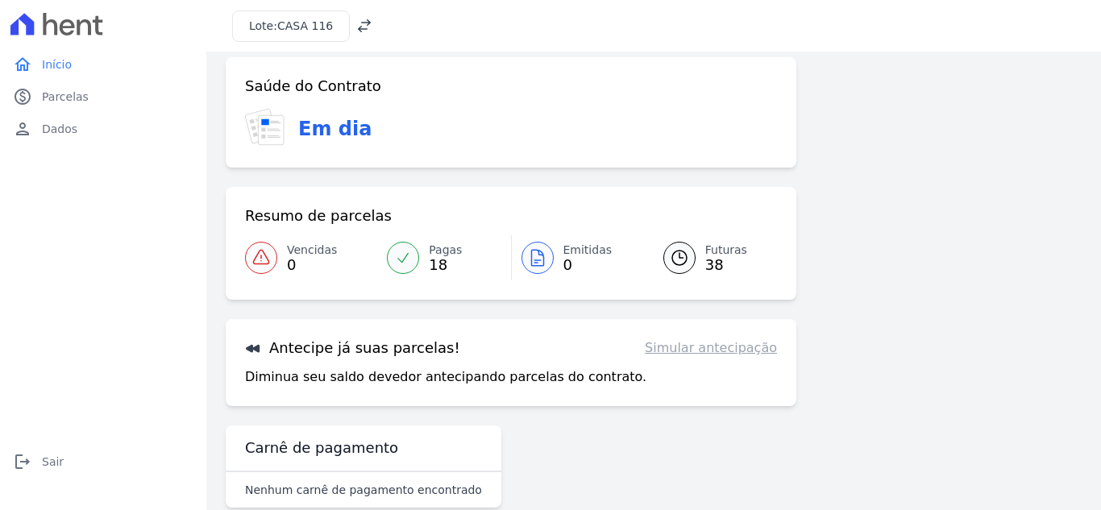
scroll to position [0, 0]
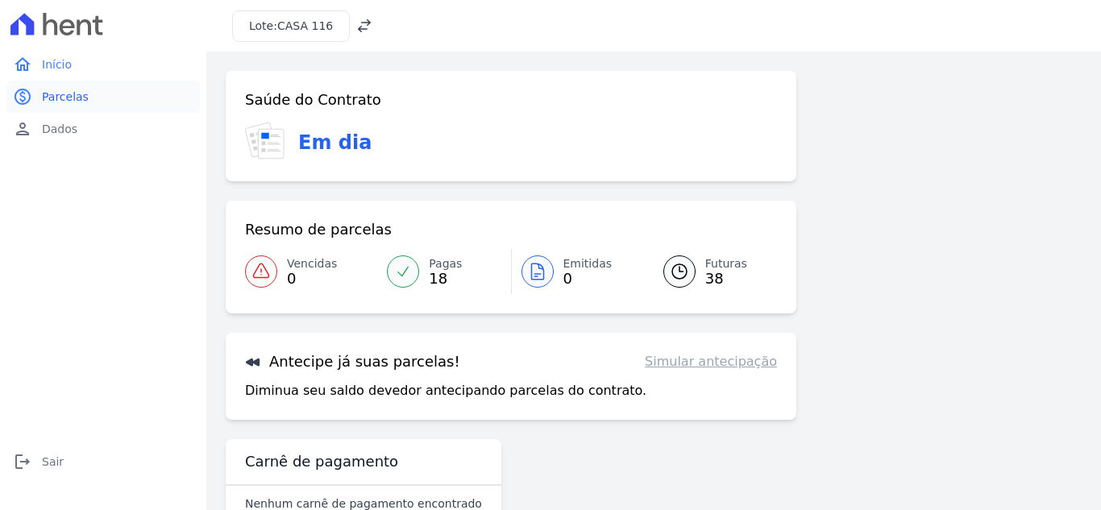
click at [99, 105] on link "paid Parcelas" at bounding box center [102, 97] width 193 height 32
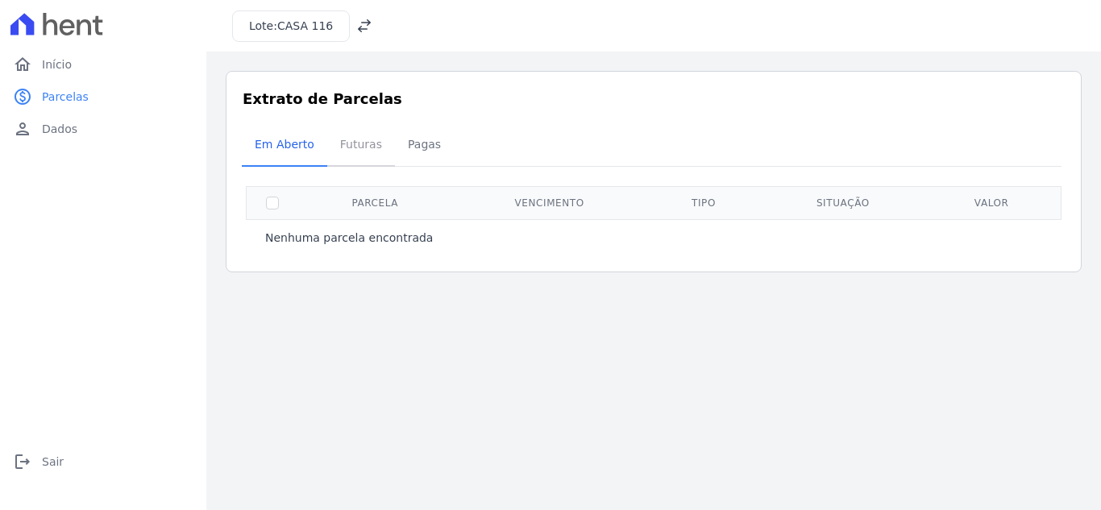
click at [356, 137] on span "Futuras" at bounding box center [360, 144] width 61 height 32
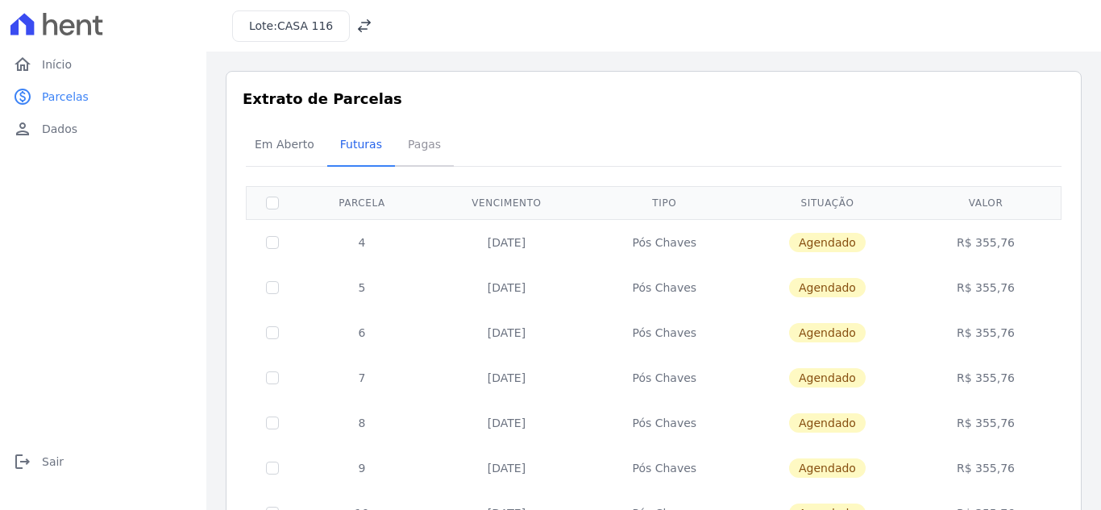
click at [405, 147] on span "Pagas" at bounding box center [424, 144] width 52 height 32
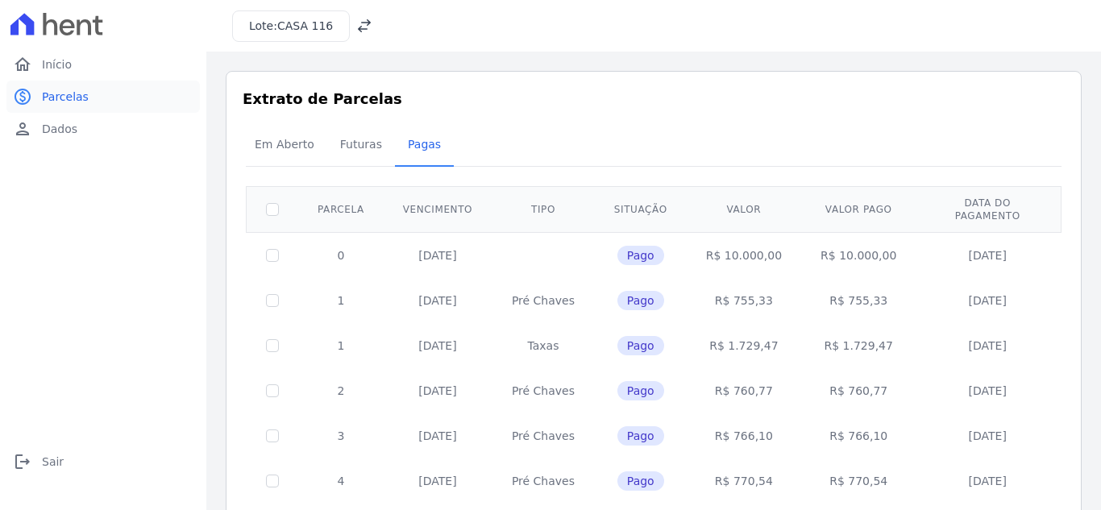
click at [70, 98] on span "Parcelas" at bounding box center [65, 97] width 47 height 16
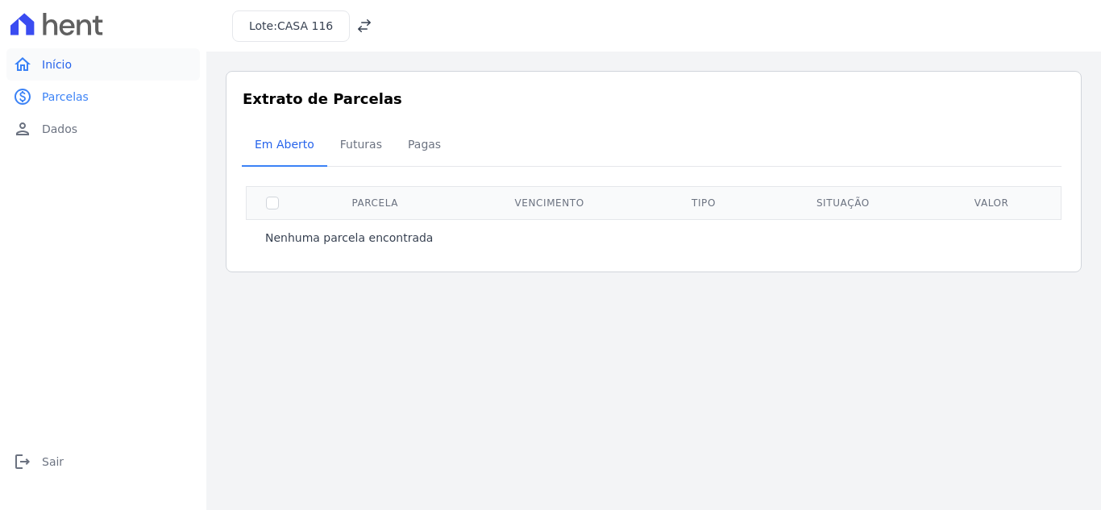
click at [67, 65] on span "Início" at bounding box center [57, 64] width 30 height 16
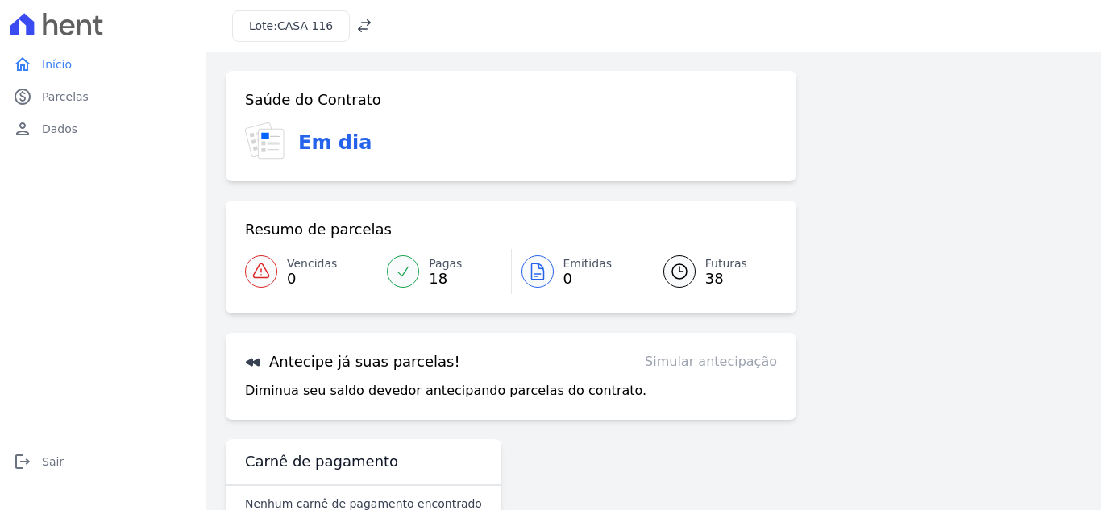
click at [376, 357] on h3 "Antecipe já suas parcelas!" at bounding box center [352, 361] width 215 height 19
click at [359, 393] on p "Diminua seu saldo devedor antecipando parcelas do contrato." at bounding box center [445, 390] width 401 height 19
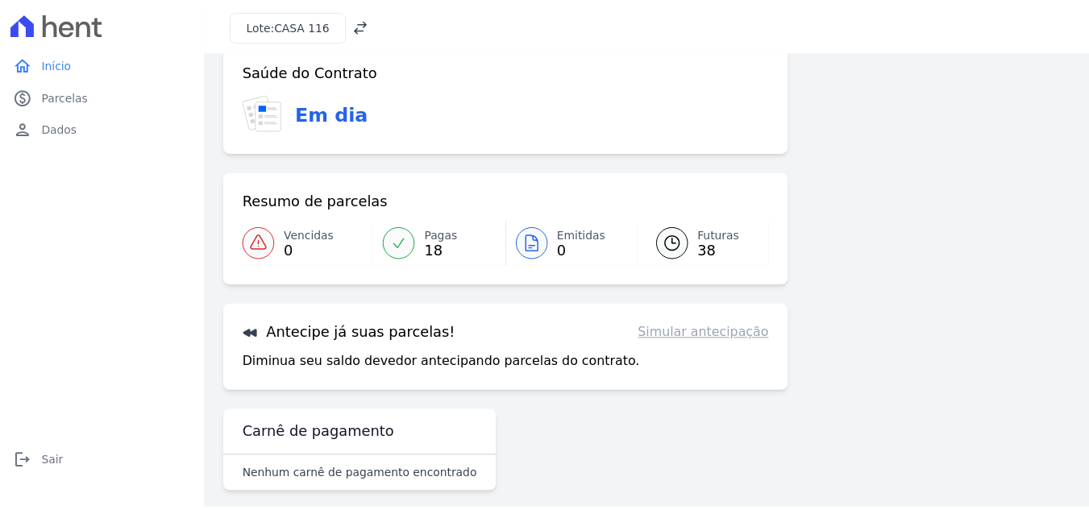
scroll to position [44, 0]
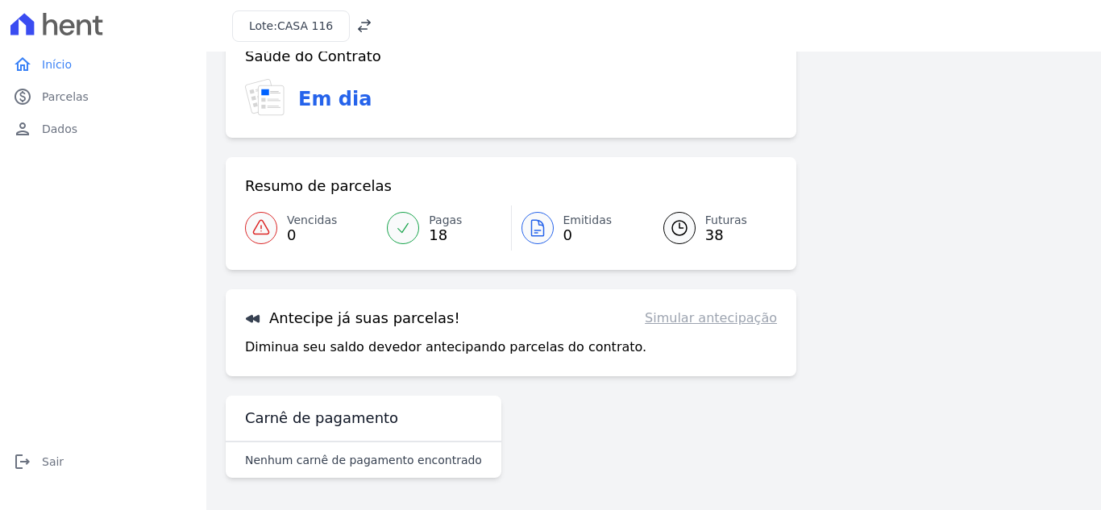
click at [305, 216] on span "Vencidas" at bounding box center [312, 220] width 50 height 17
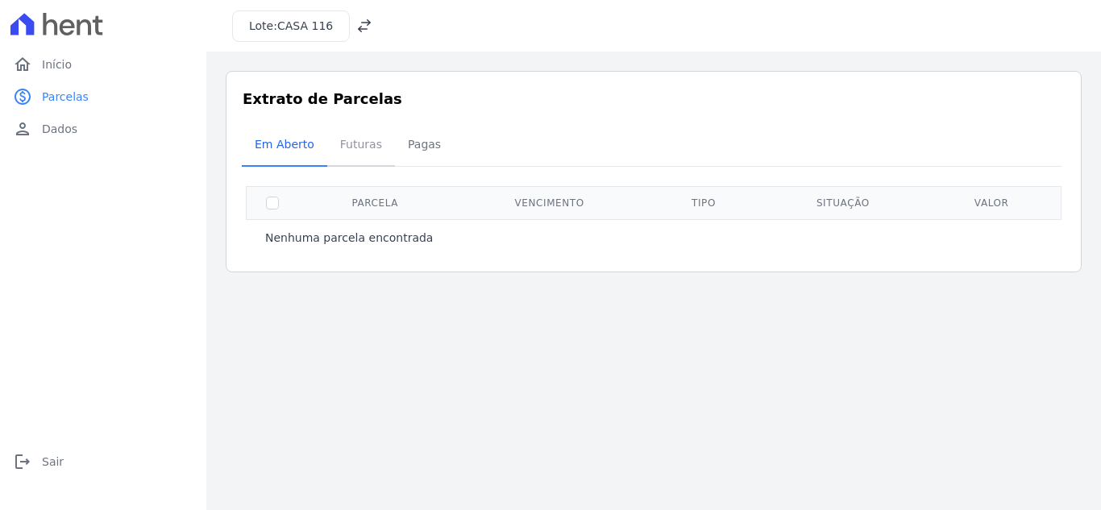
click at [368, 147] on span "Futuras" at bounding box center [360, 144] width 61 height 32
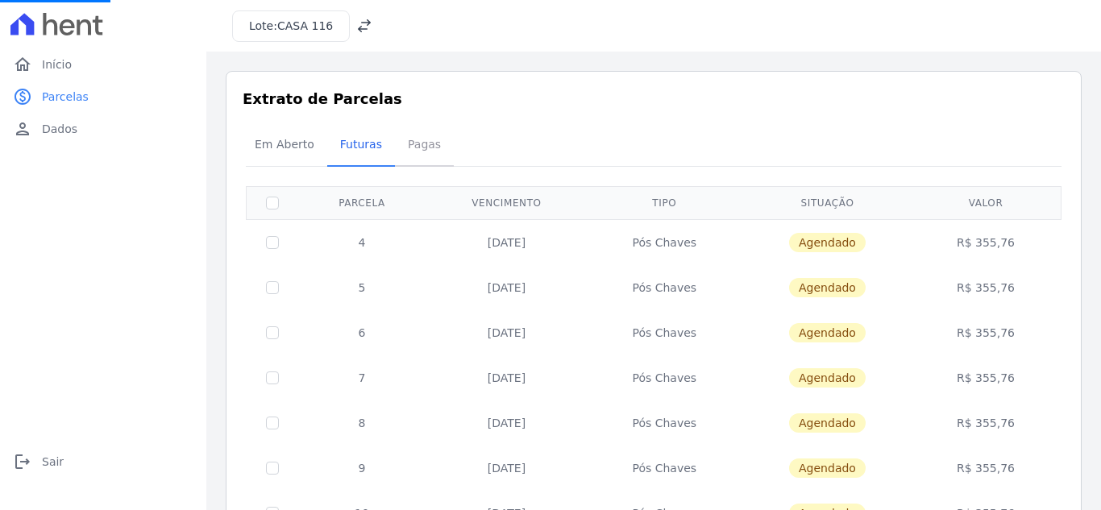
click at [412, 147] on span "Pagas" at bounding box center [424, 144] width 52 height 32
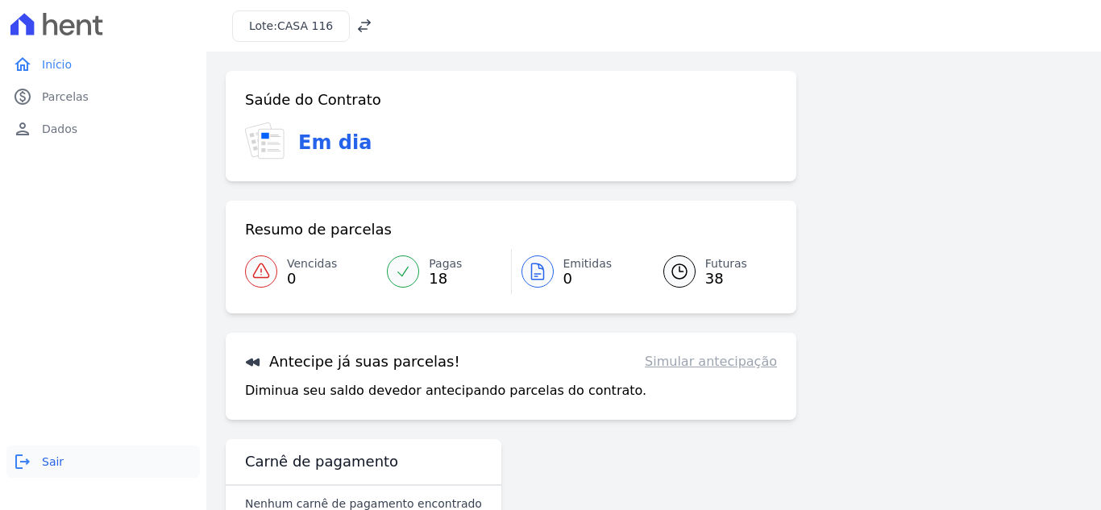
click at [48, 466] on span "Sair" at bounding box center [53, 462] width 22 height 16
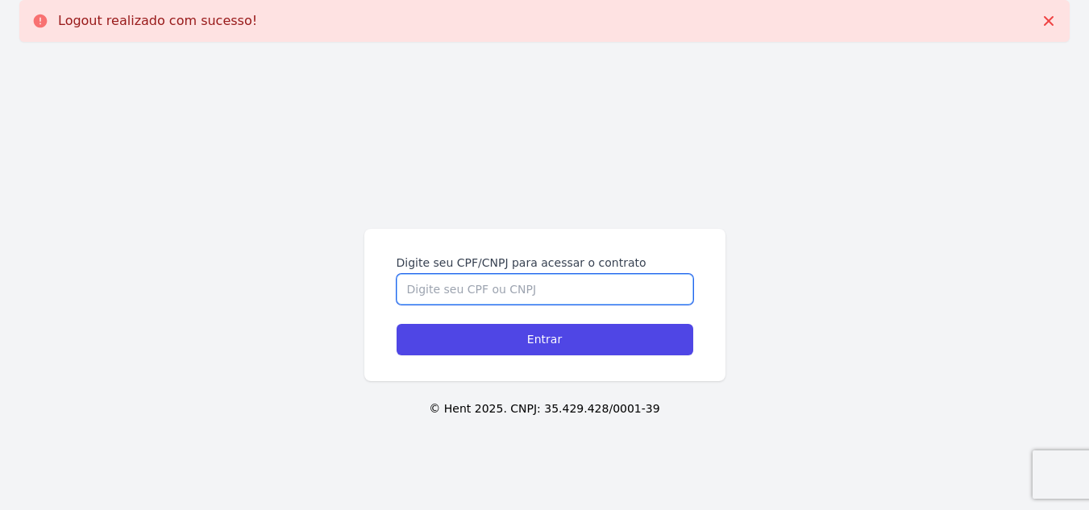
click at [450, 283] on input "Digite seu CPF/CNPJ para acessar o contrato" at bounding box center [545, 289] width 297 height 31
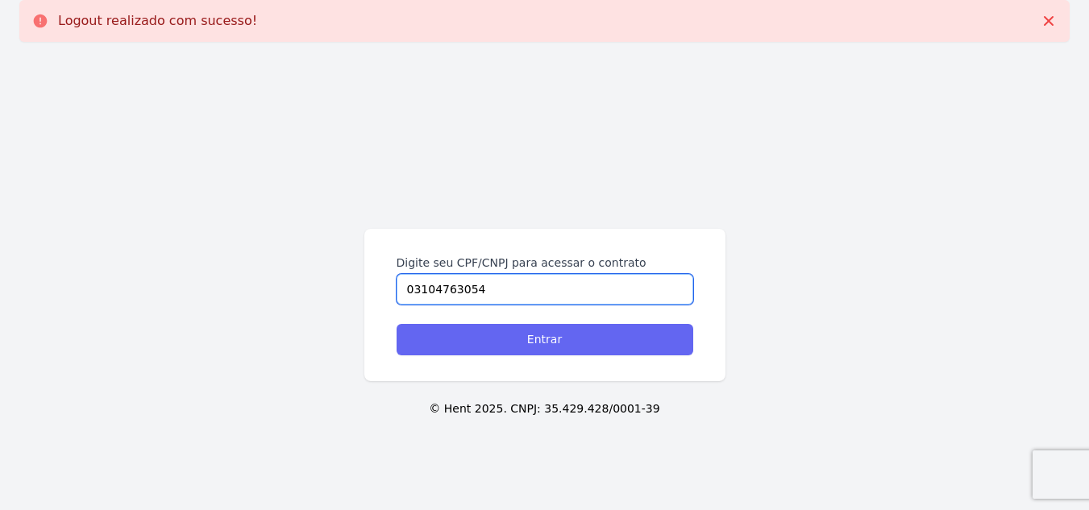
type input "03104763054"
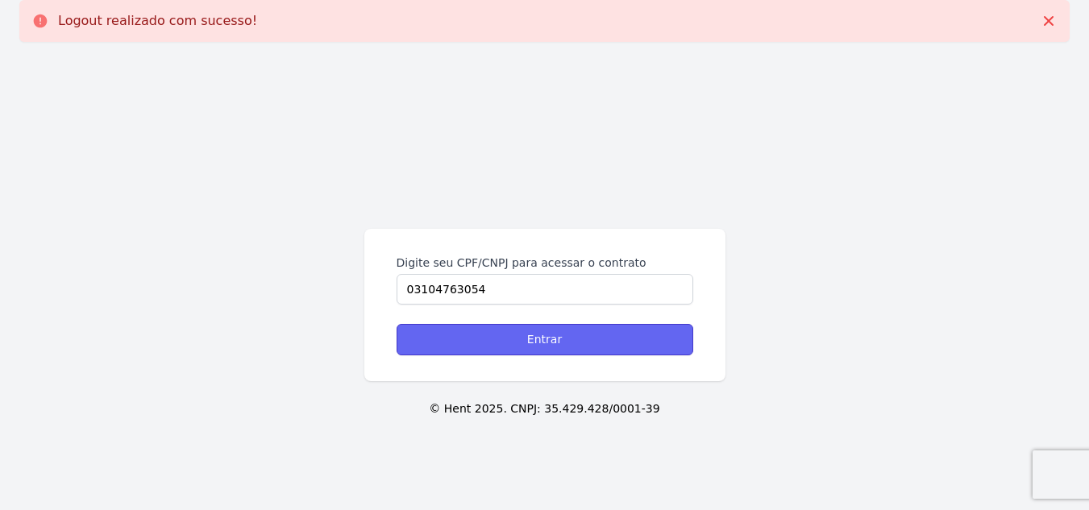
click at [482, 339] on input "Entrar" at bounding box center [545, 339] width 297 height 31
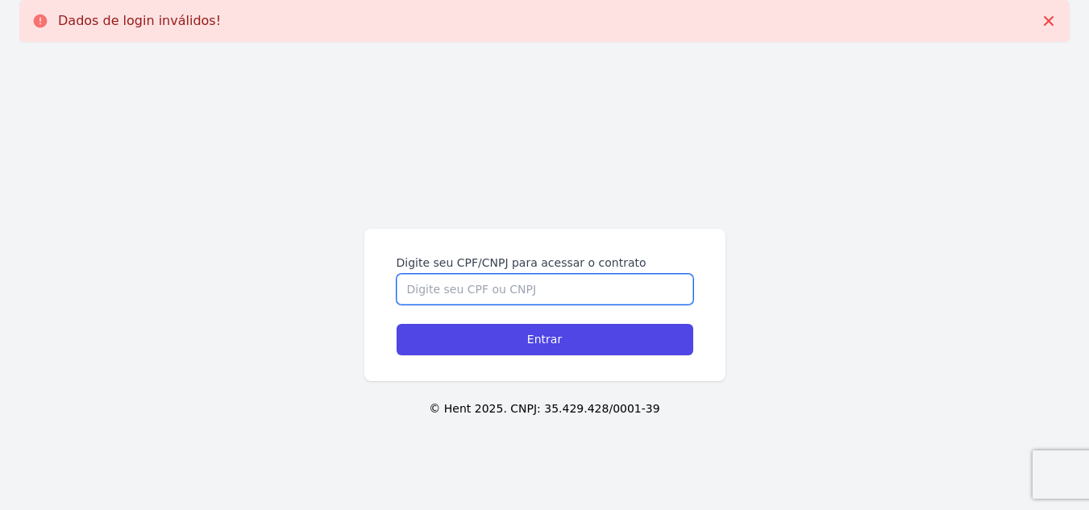
click at [476, 286] on input "Digite seu CPF/CNPJ para acessar o contrato" at bounding box center [545, 289] width 297 height 31
type input "03104763054"
click at [397, 324] on input "Entrar" at bounding box center [545, 339] width 297 height 31
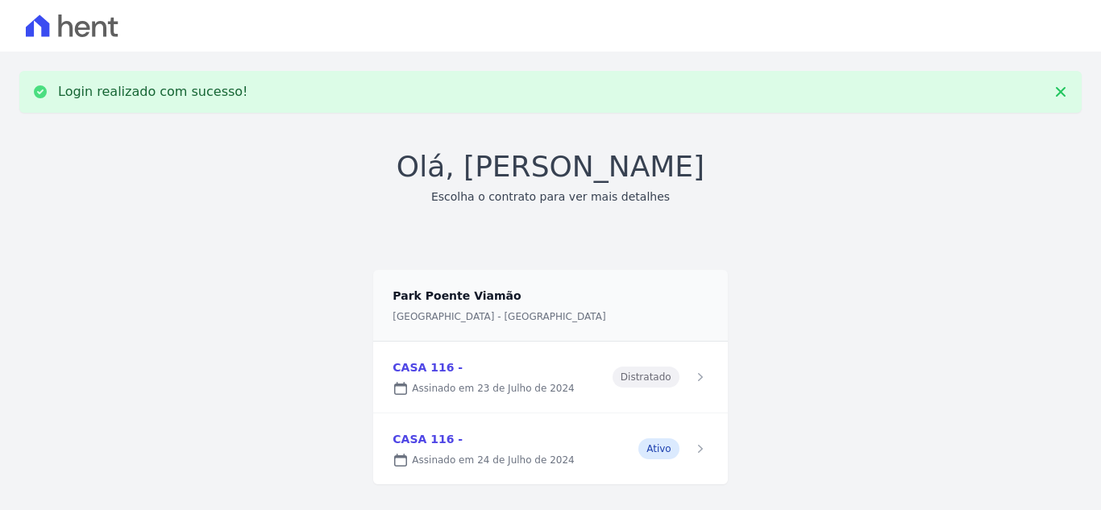
scroll to position [26, 0]
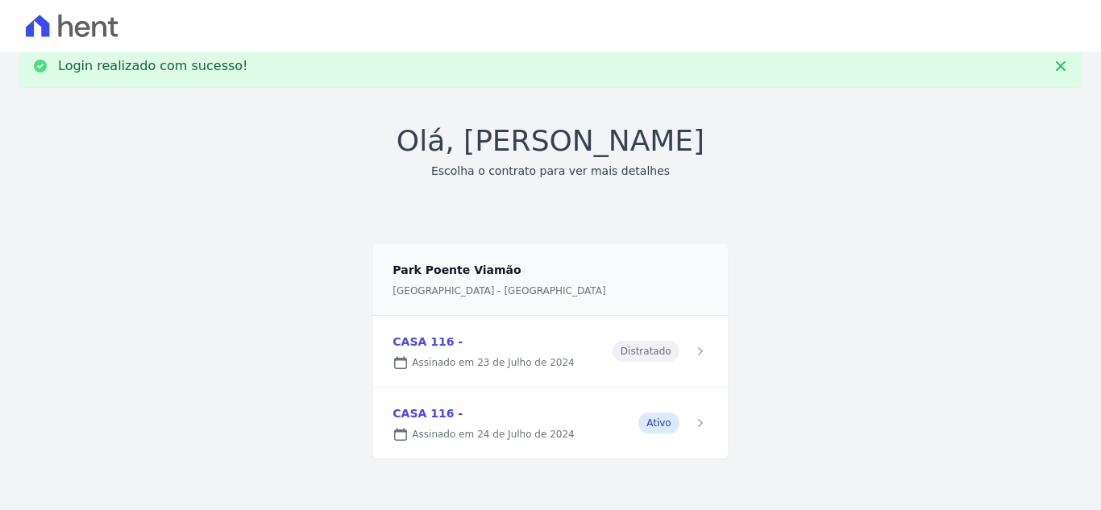
click at [499, 435] on link at bounding box center [550, 423] width 354 height 71
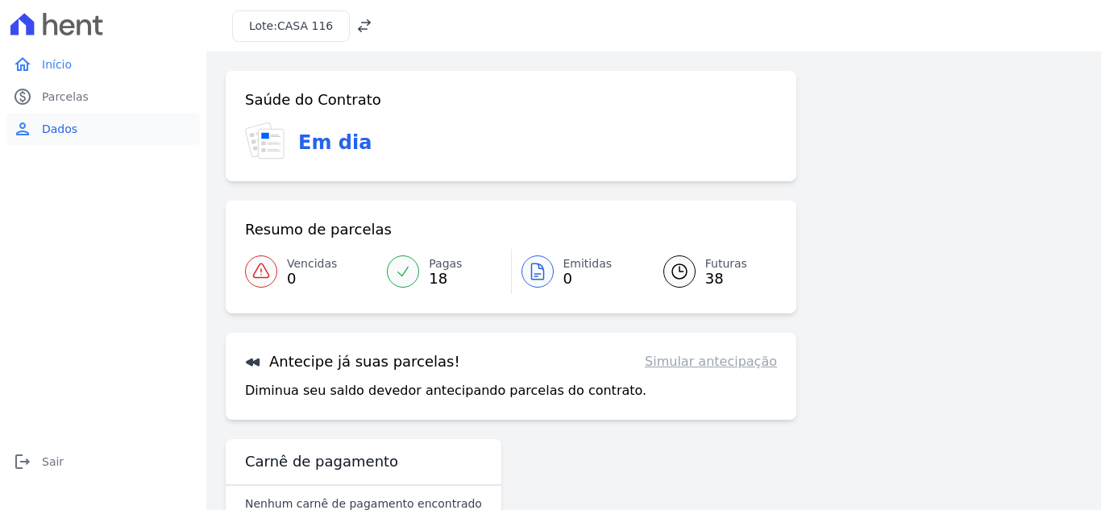
click at [87, 122] on link "person Dados" at bounding box center [102, 129] width 193 height 32
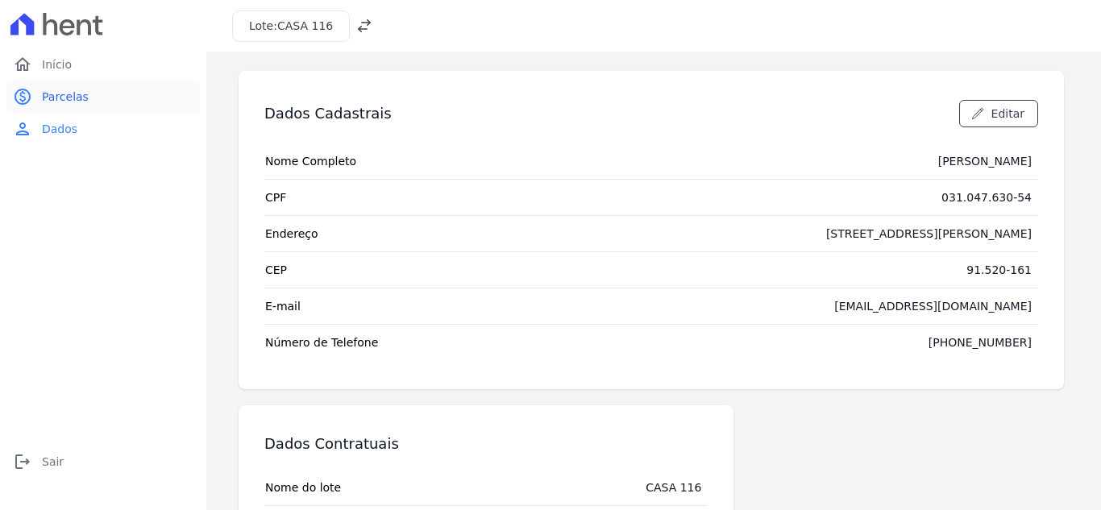
click at [42, 101] on span "Parcelas" at bounding box center [65, 97] width 47 height 16
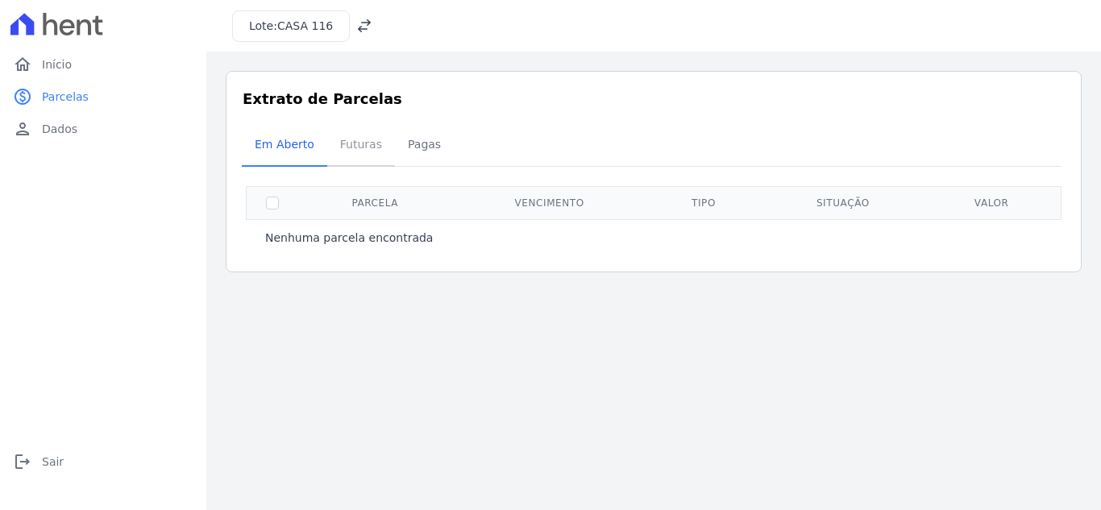
click at [347, 145] on span "Futuras" at bounding box center [360, 144] width 61 height 32
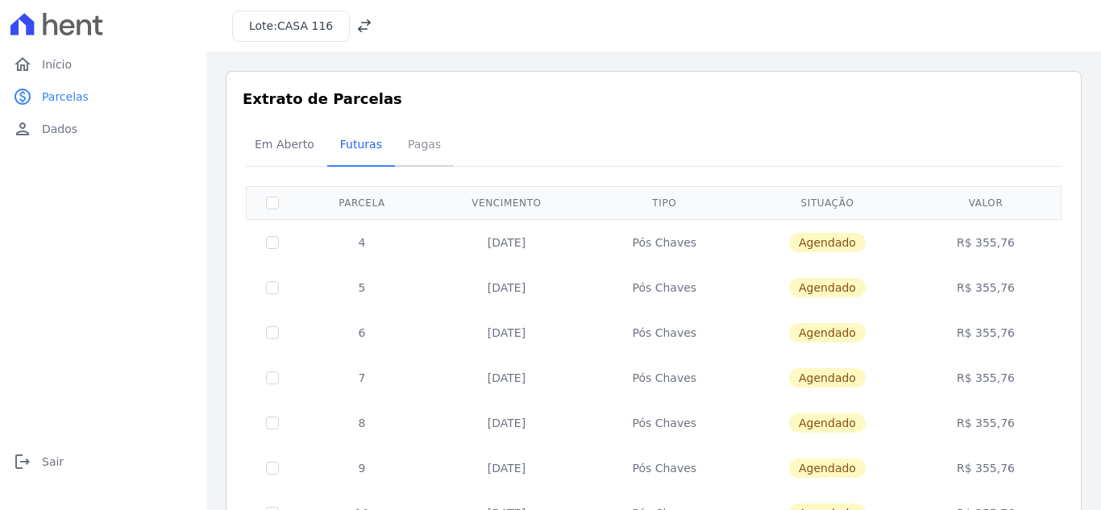
click at [422, 137] on span "Pagas" at bounding box center [424, 144] width 52 height 32
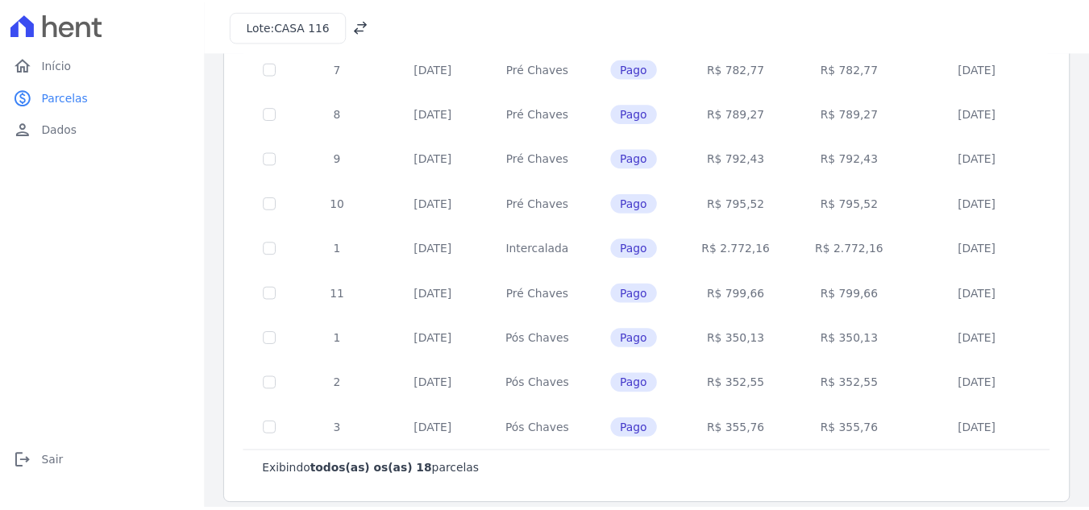
scroll to position [595, 0]
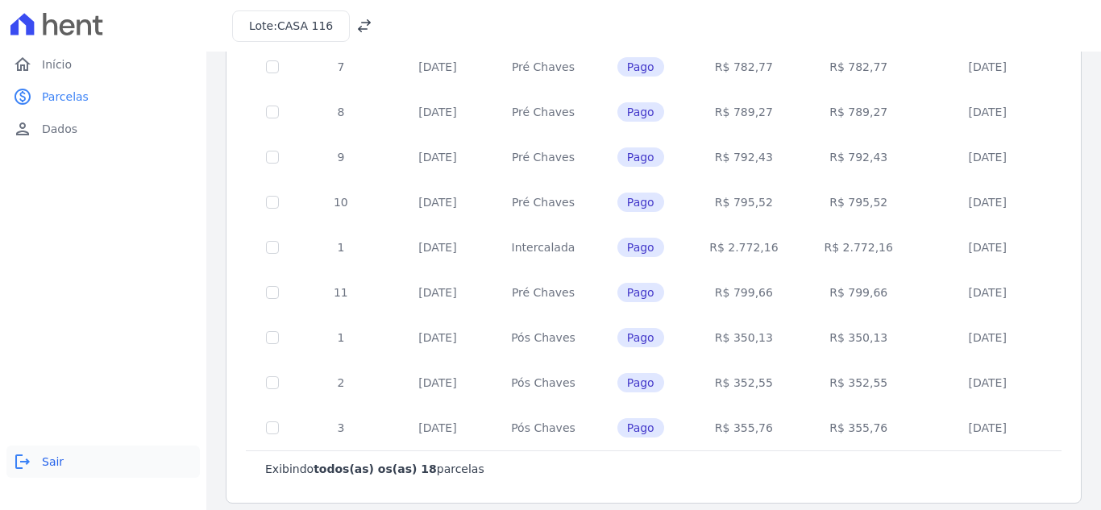
click at [46, 457] on span "Sair" at bounding box center [53, 462] width 22 height 16
